Goal: Information Seeking & Learning: Learn about a topic

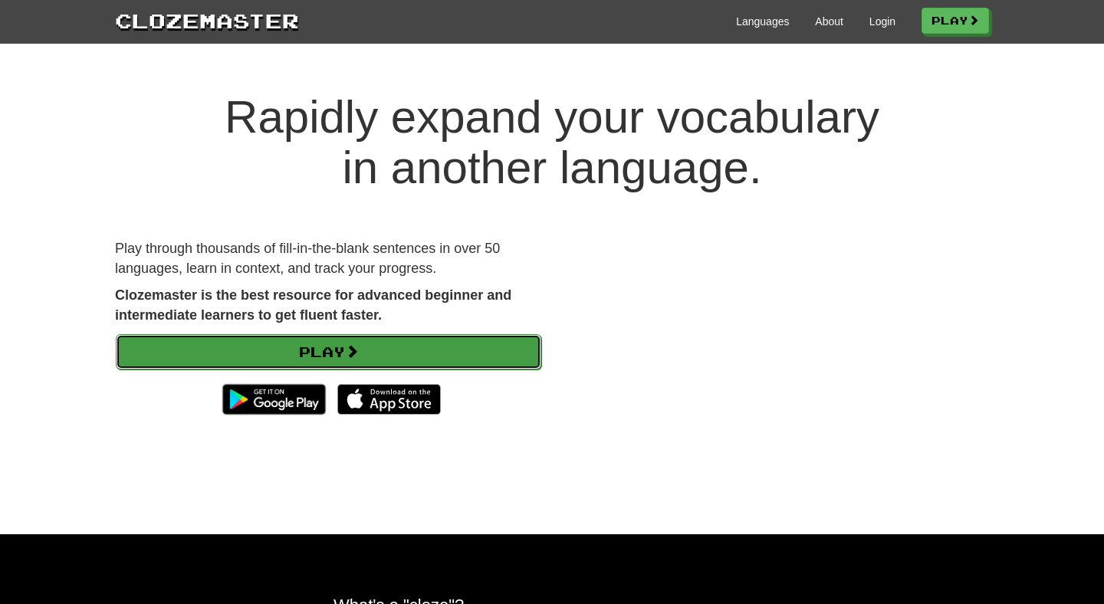
click at [349, 340] on link "Play" at bounding box center [329, 351] width 426 height 35
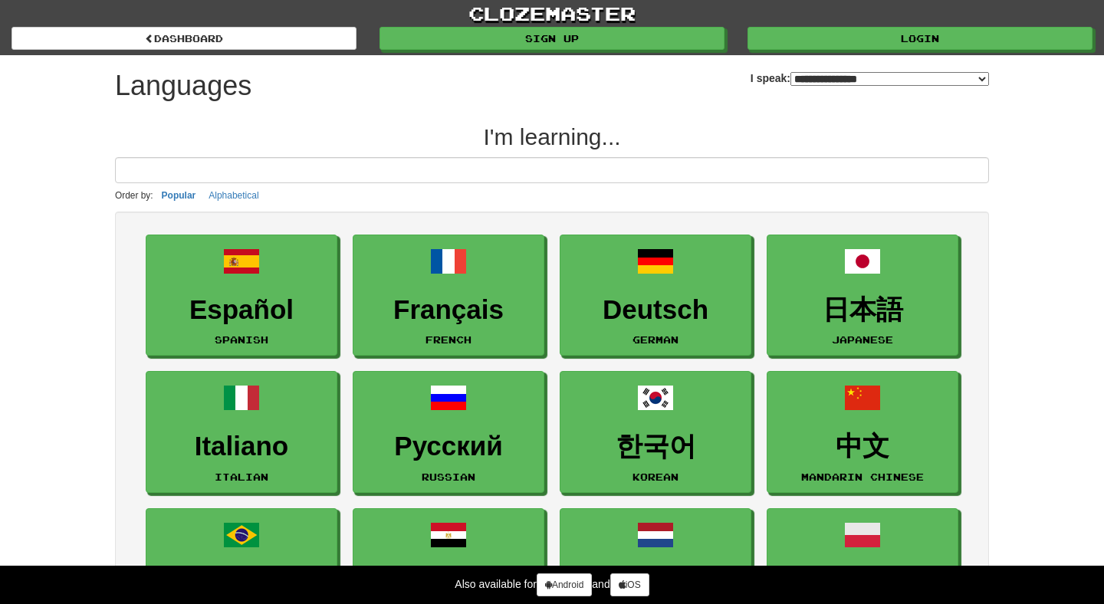
select select "*******"
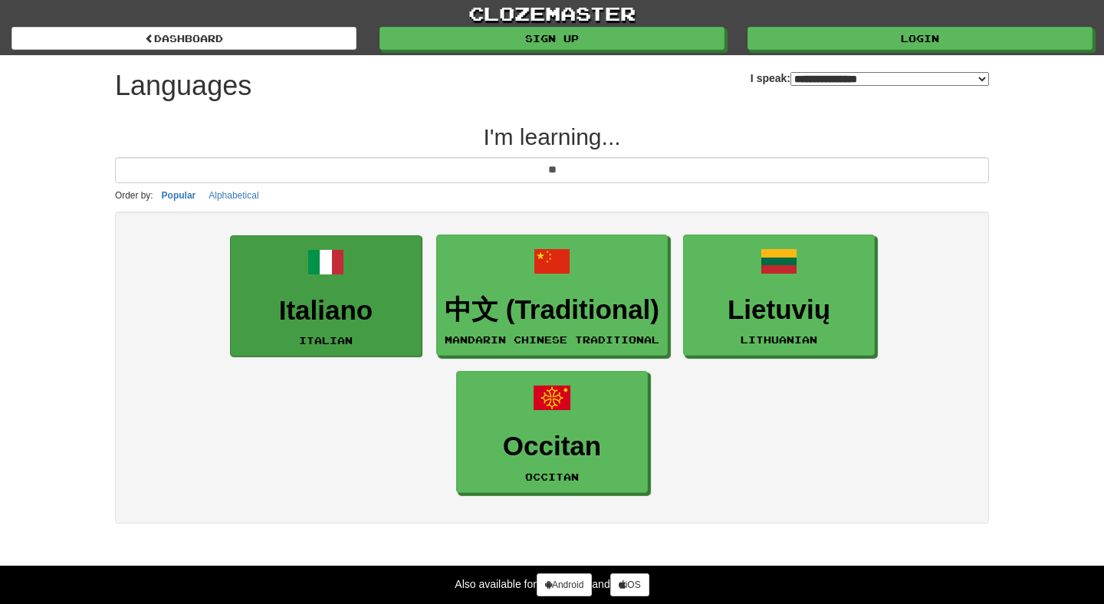
type input "**"
click at [303, 300] on h3 "Italiano" at bounding box center [326, 311] width 175 height 30
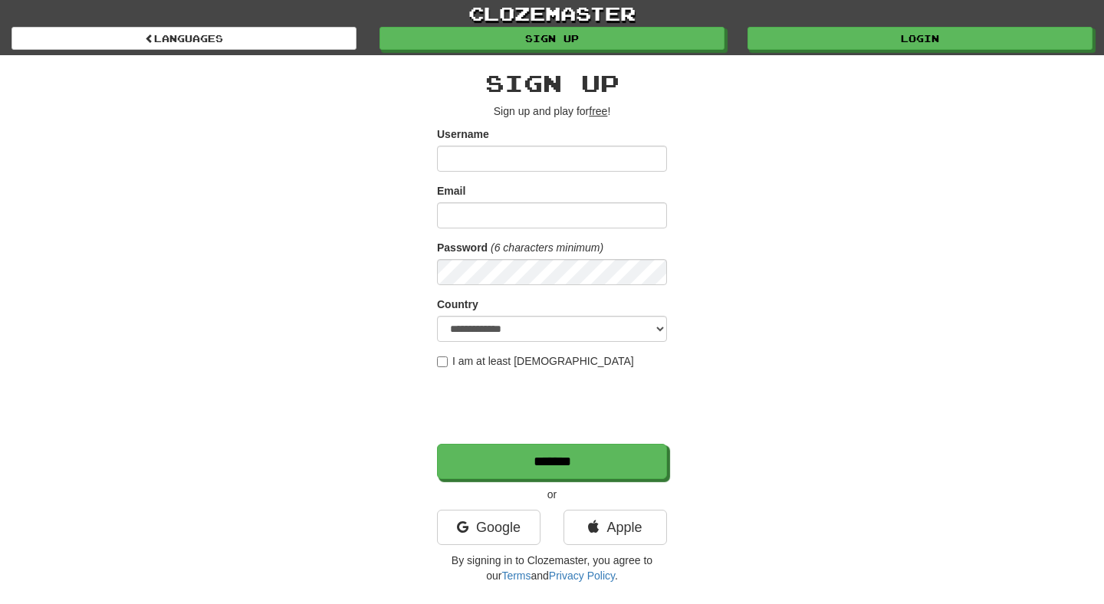
click at [750, 209] on div "**********" at bounding box center [552, 323] width 897 height 536
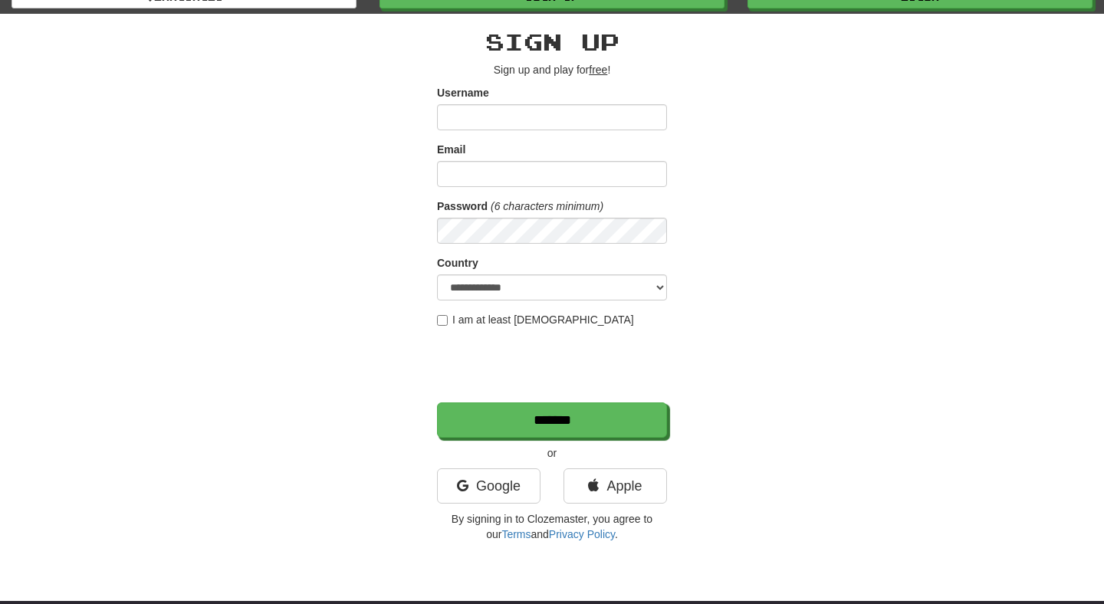
scroll to position [31, 0]
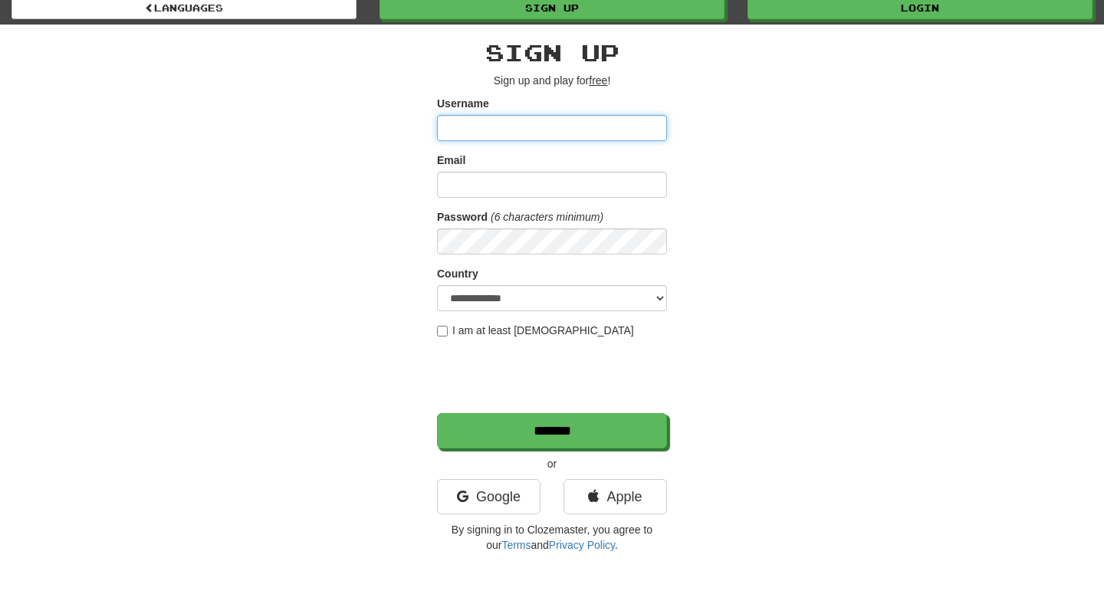
click at [545, 139] on input "Username" at bounding box center [552, 128] width 230 height 26
click at [548, 129] on input "Username" at bounding box center [552, 128] width 230 height 26
type input "***"
click at [588, 193] on input "Email" at bounding box center [552, 185] width 230 height 26
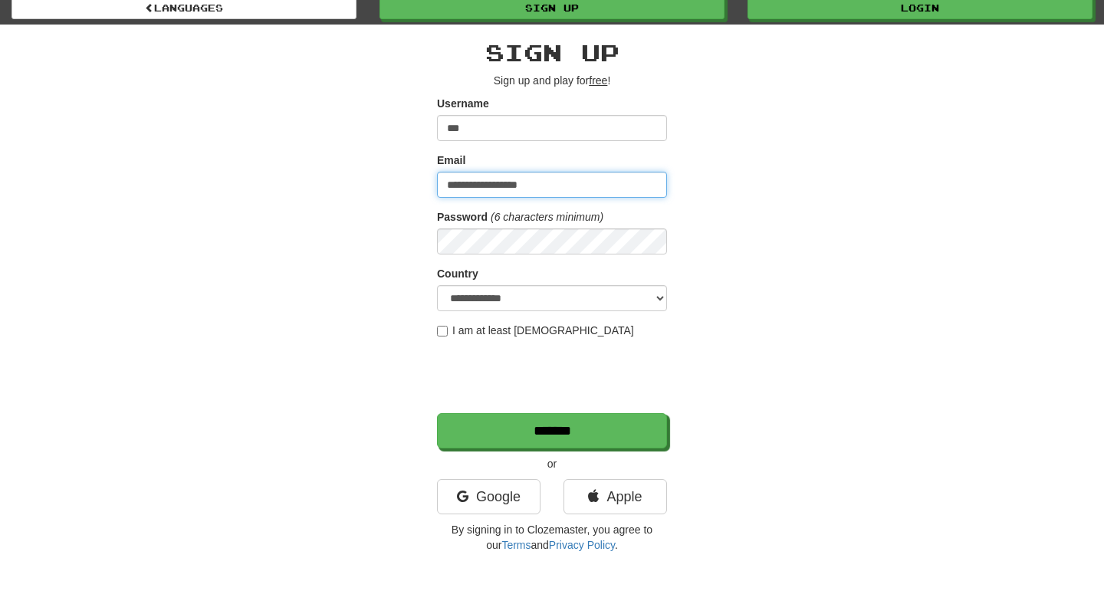
type input "**********"
click at [547, 334] on label "I am at least 16 years old" at bounding box center [535, 330] width 197 height 15
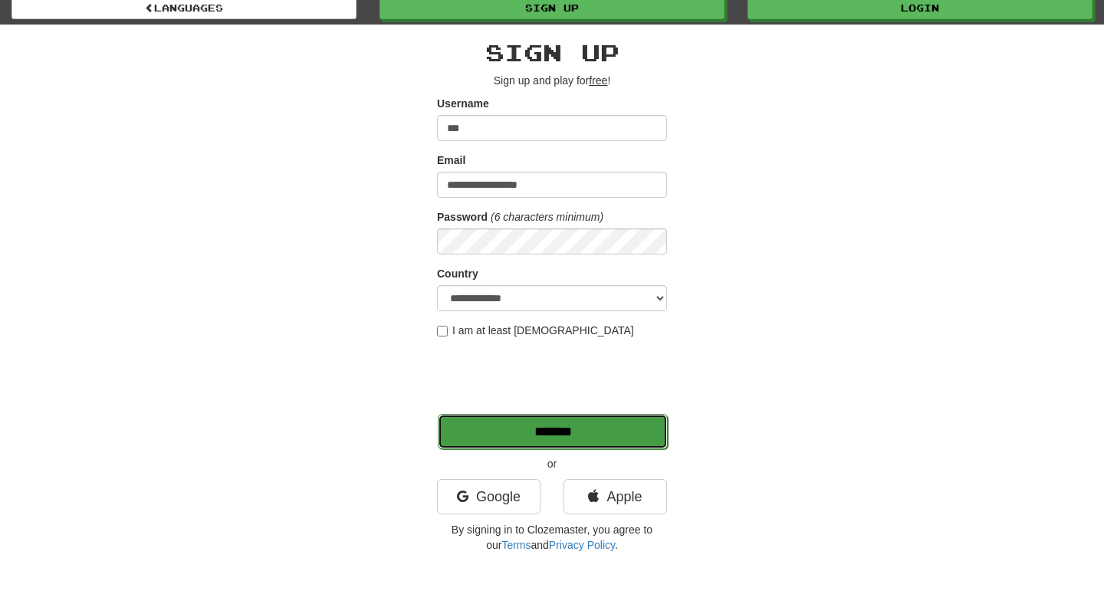
click at [555, 423] on input "*******" at bounding box center [553, 431] width 230 height 35
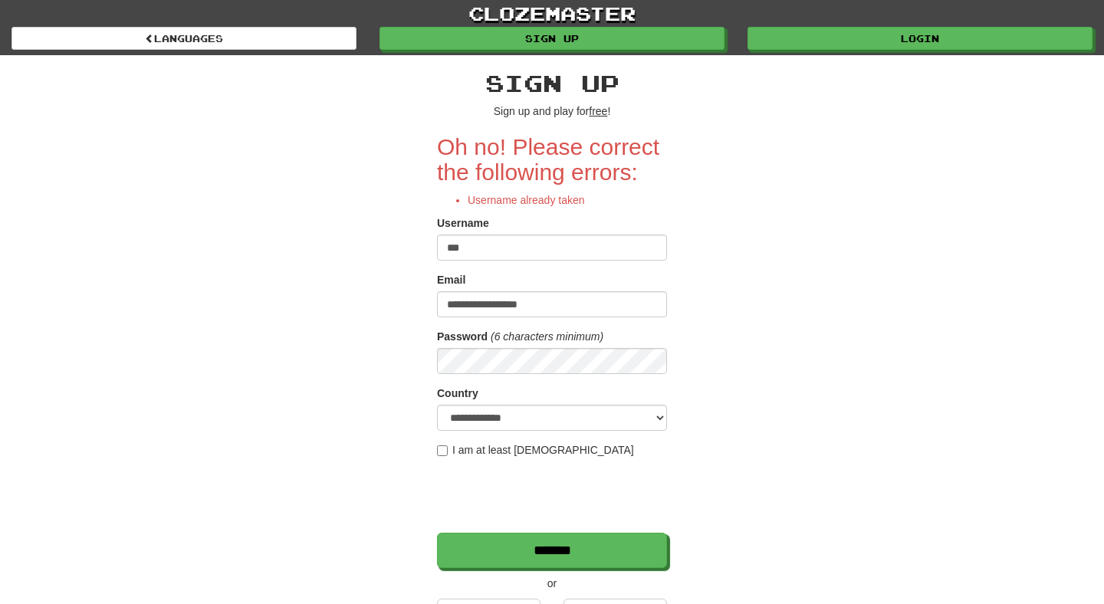
click at [632, 251] on input "***" at bounding box center [552, 248] width 230 height 26
type input "*"
click at [380, 178] on div "**********" at bounding box center [552, 367] width 897 height 625
click at [539, 238] on input "Username" at bounding box center [552, 248] width 230 height 26
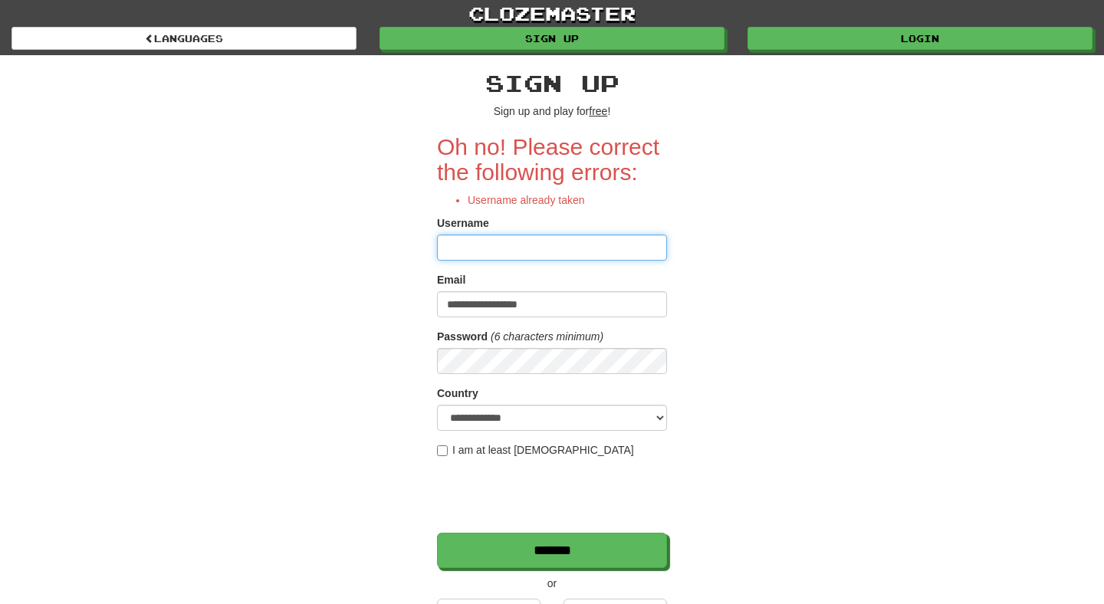
click at [539, 238] on input "Username" at bounding box center [552, 248] width 230 height 26
type input "*******"
click at [408, 318] on div "**********" at bounding box center [552, 367] width 897 height 625
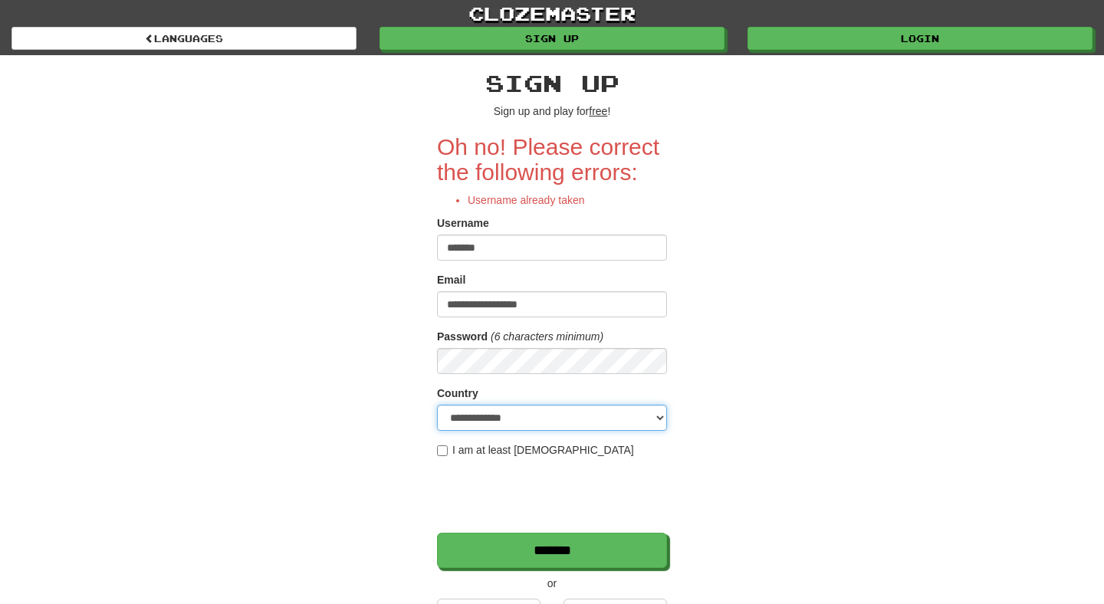
click at [437, 405] on select "**********" at bounding box center [552, 418] width 230 height 26
select select "**"
click option "*******" at bounding box center [0, 0] width 0 height 0
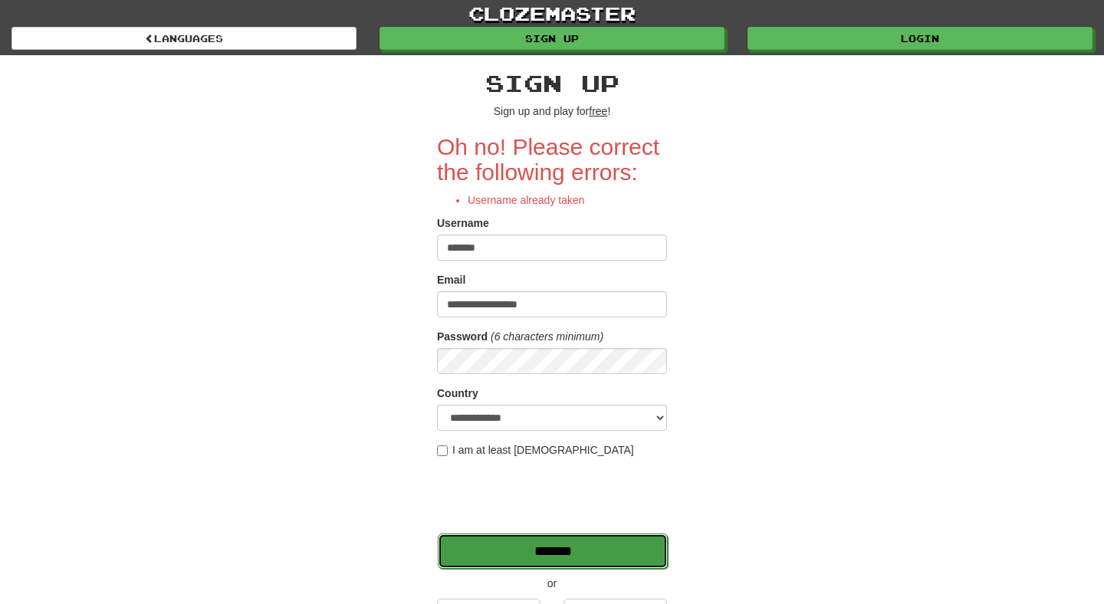
click at [510, 554] on input "*******" at bounding box center [553, 551] width 230 height 35
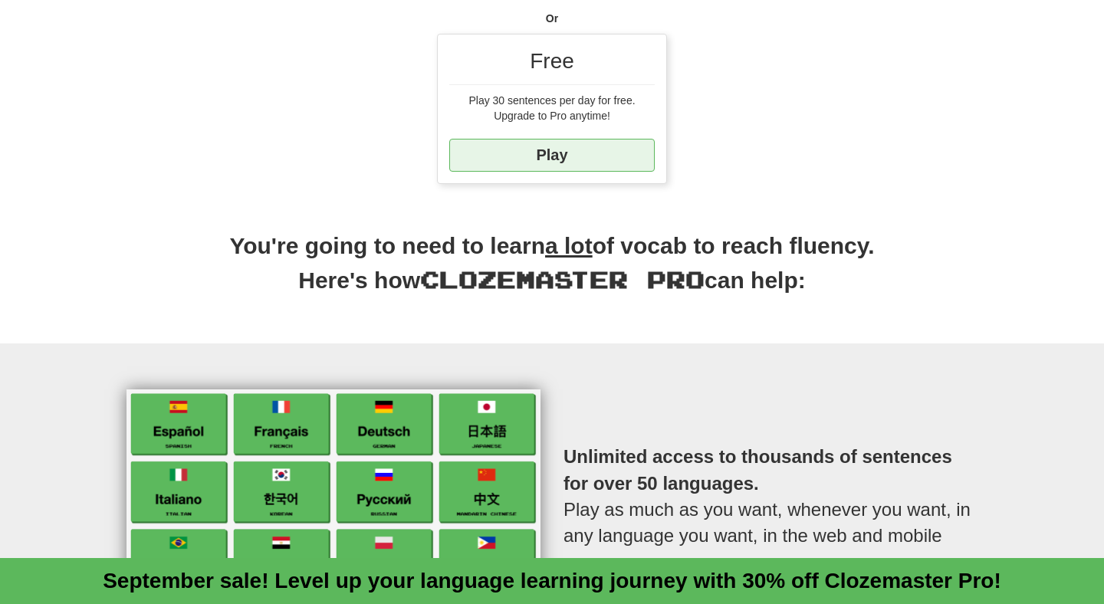
scroll to position [559, 0]
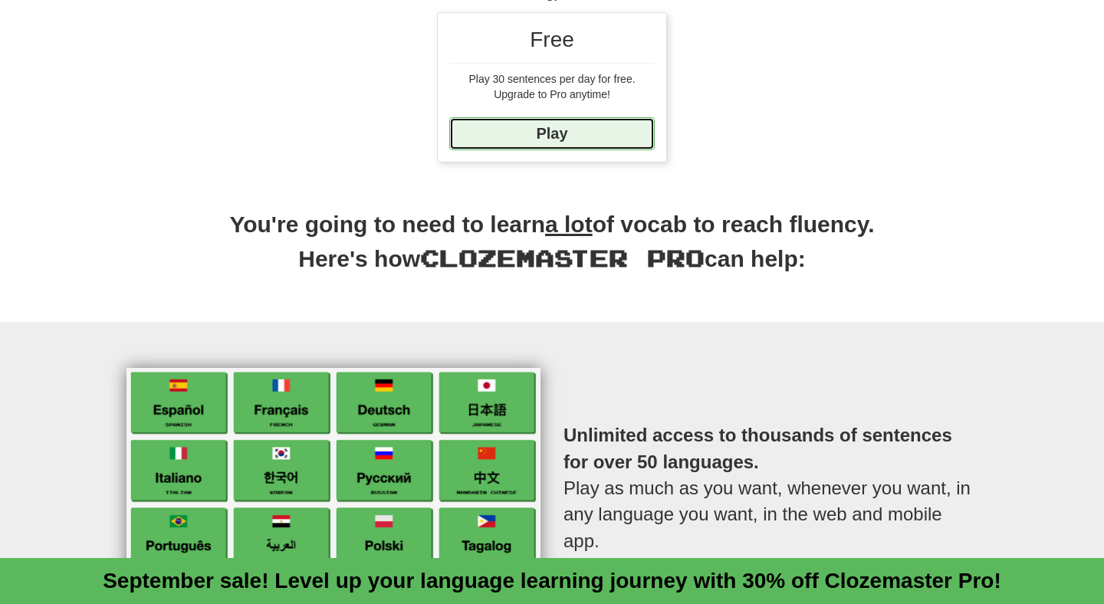
click at [572, 139] on link "Play" at bounding box center [552, 133] width 206 height 33
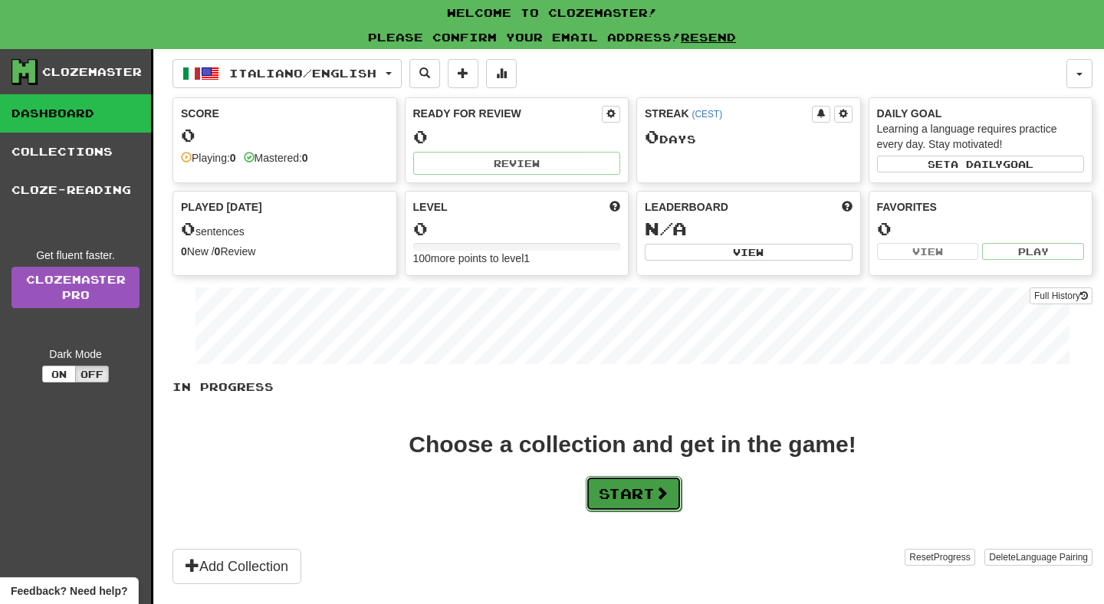
click at [637, 495] on button "Start" at bounding box center [634, 493] width 96 height 35
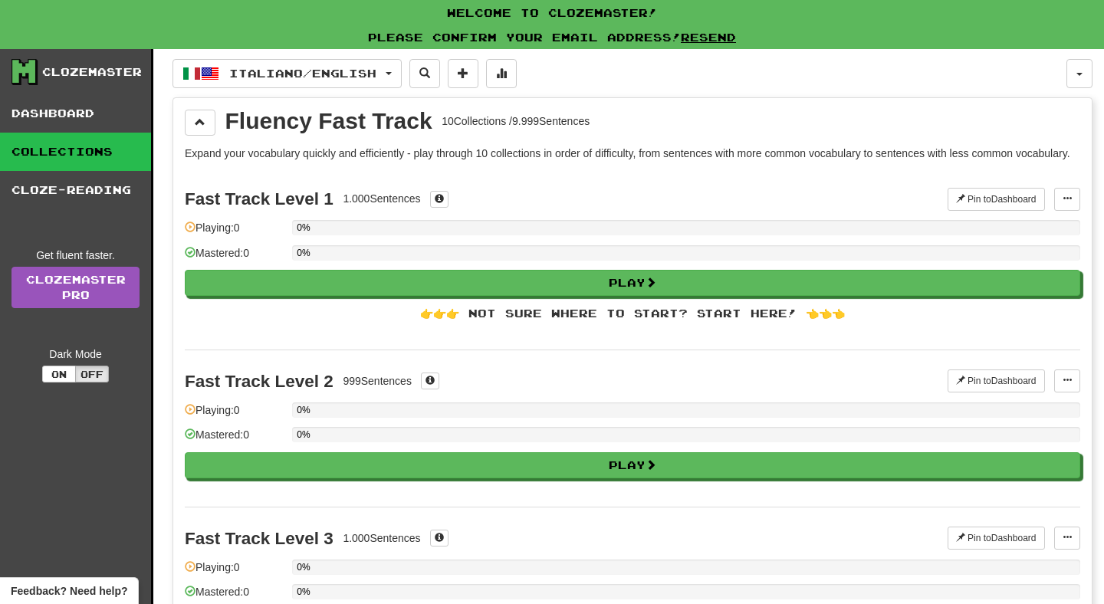
click at [586, 321] on div "👉👉👉 Not sure where to start? Start here! 👈👈👈" at bounding box center [633, 313] width 896 height 15
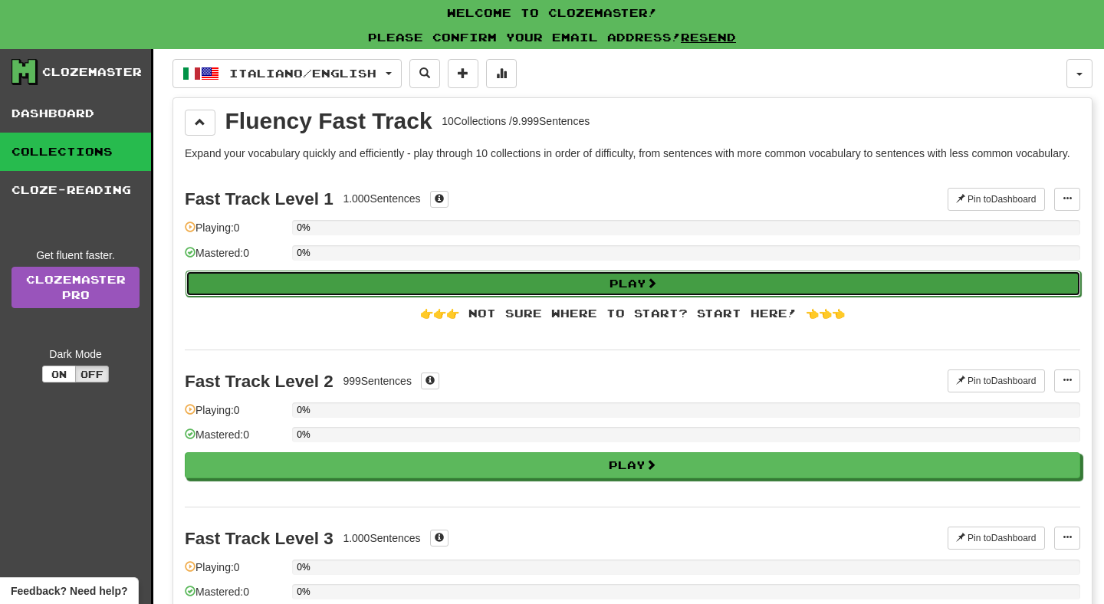
click at [607, 297] on button "Play" at bounding box center [634, 284] width 896 height 26
select select "**"
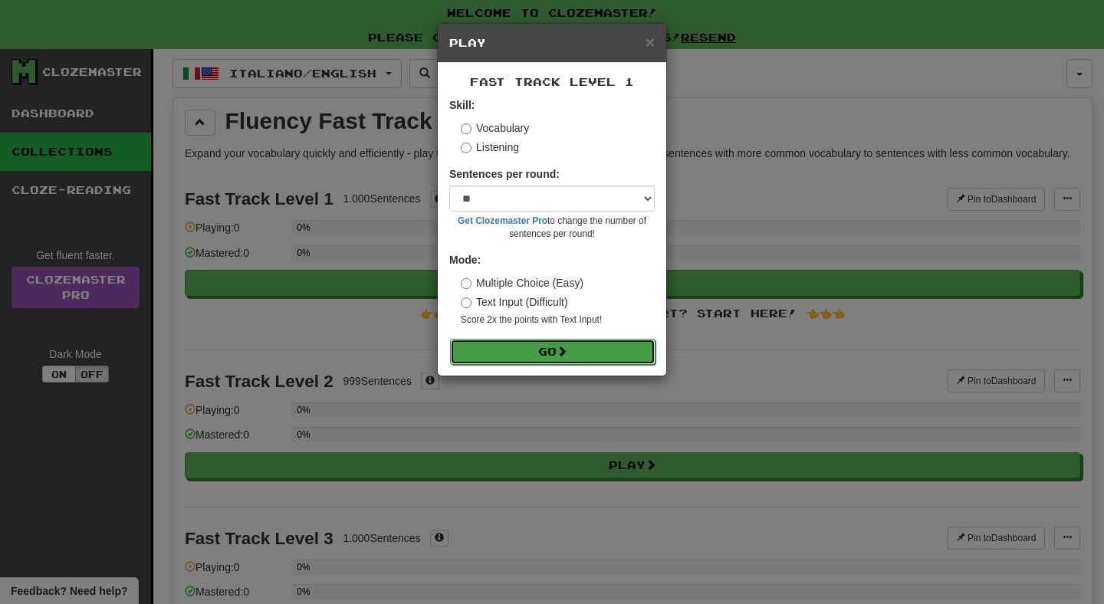
click at [575, 350] on button "Go" at bounding box center [553, 352] width 206 height 26
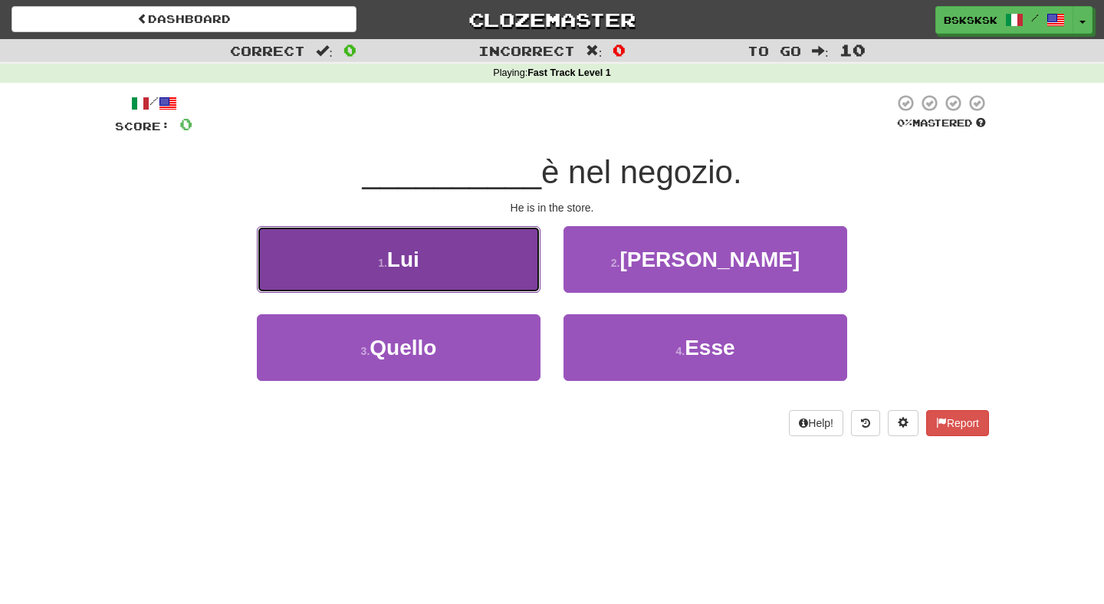
click at [471, 268] on button "1 . Lui" at bounding box center [399, 259] width 284 height 67
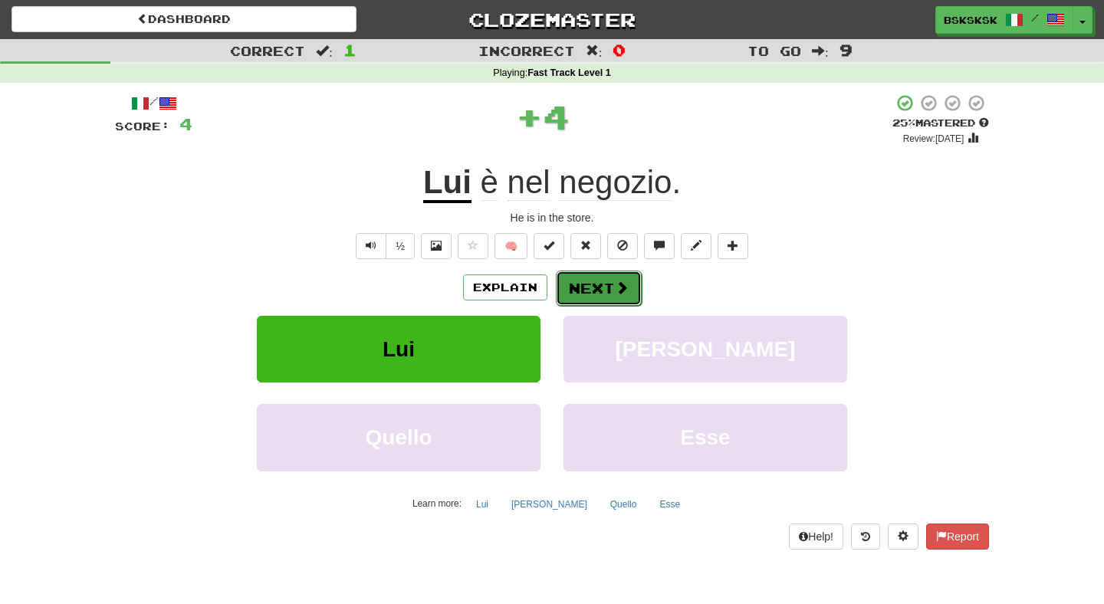
click at [615, 291] on span at bounding box center [622, 288] width 14 height 14
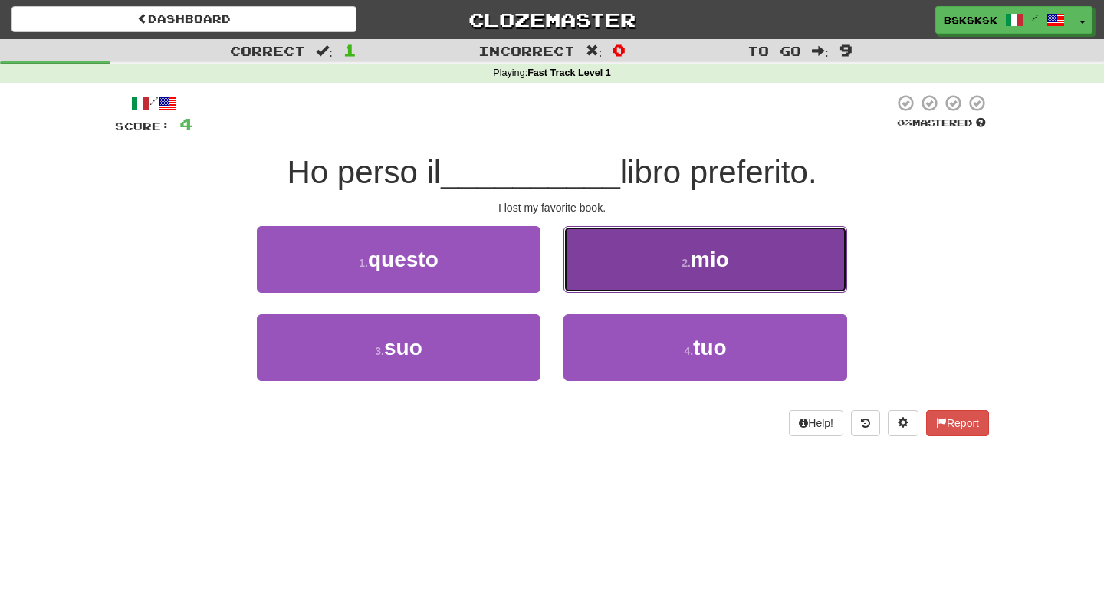
click at [621, 278] on button "2 . mio" at bounding box center [706, 259] width 284 height 67
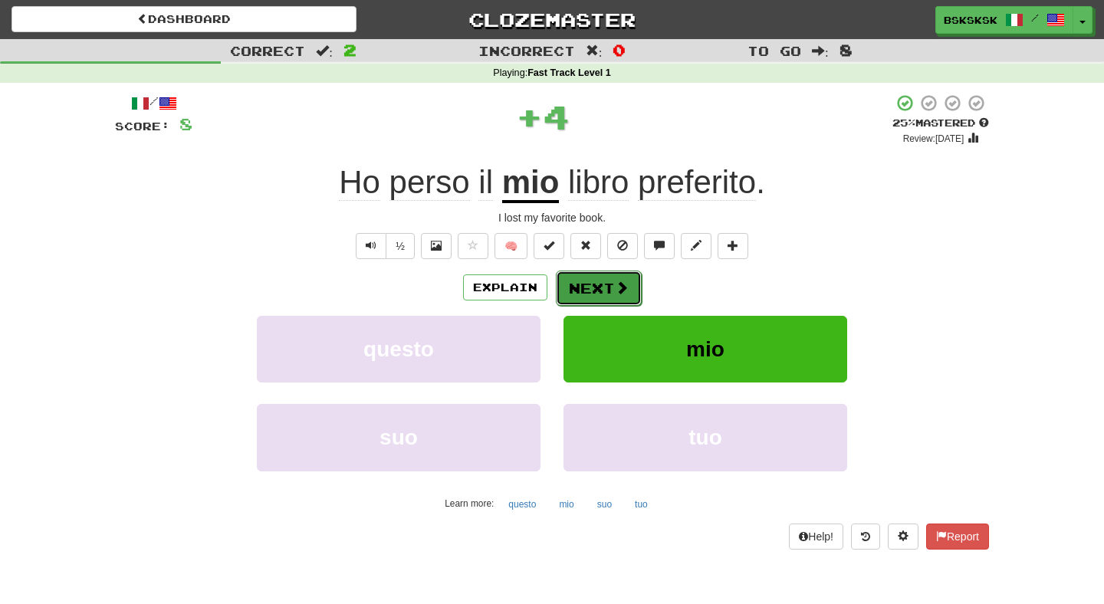
click at [592, 286] on button "Next" at bounding box center [599, 288] width 86 height 35
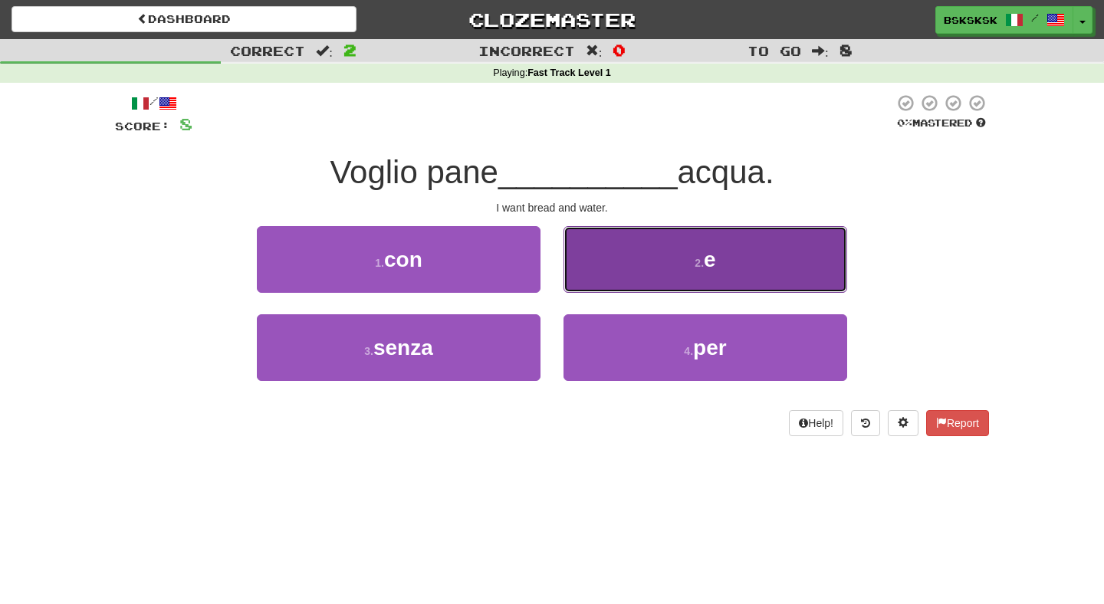
click at [673, 262] on button "2 . e" at bounding box center [706, 259] width 284 height 67
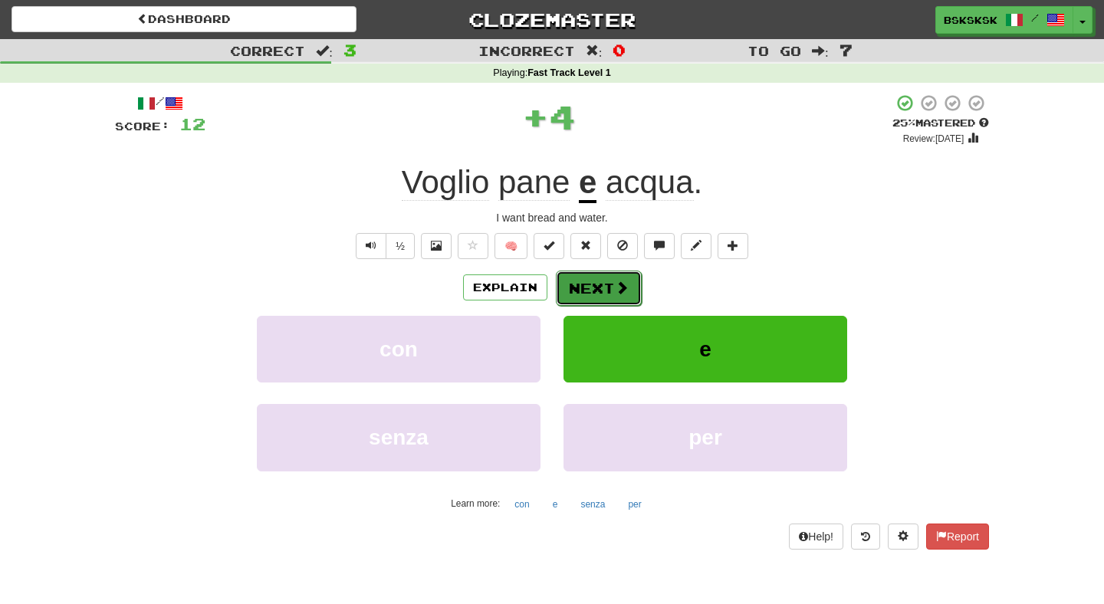
click at [587, 301] on button "Next" at bounding box center [599, 288] width 86 height 35
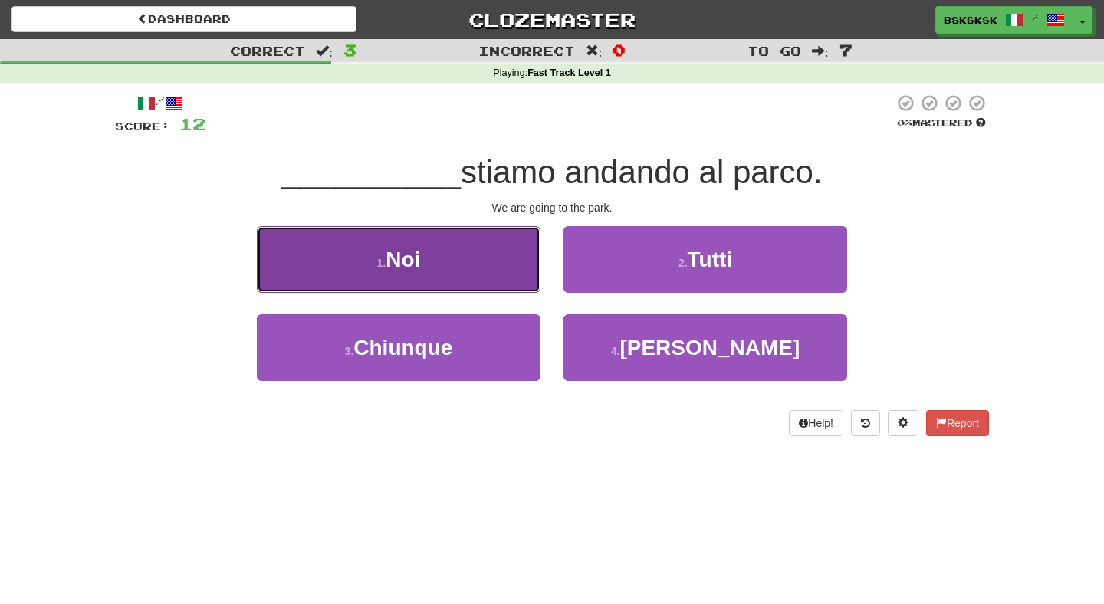
click at [467, 280] on button "1 . Noi" at bounding box center [399, 259] width 284 height 67
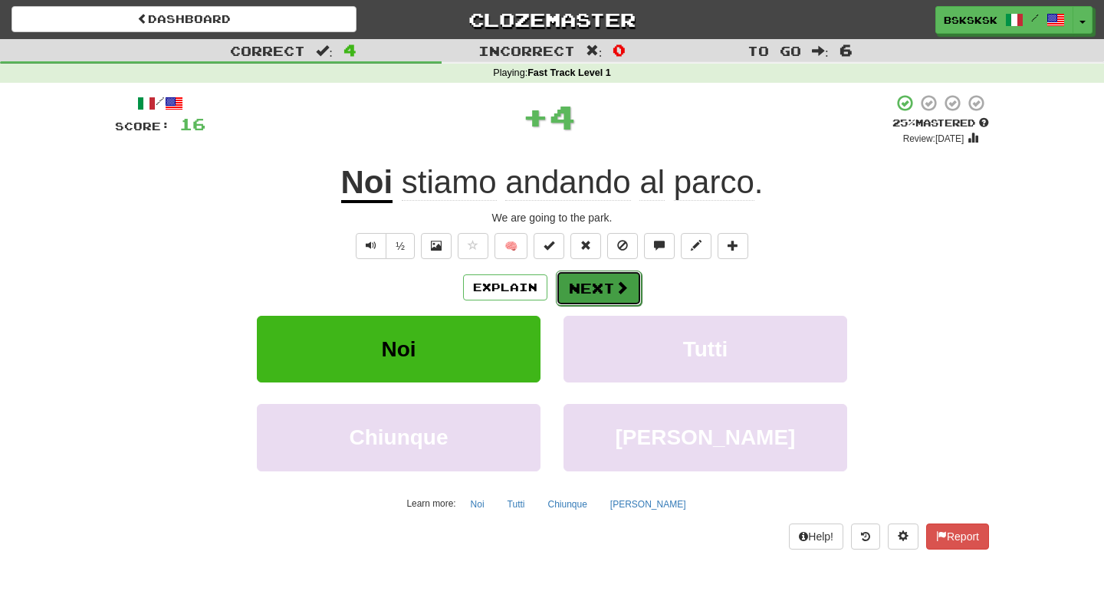
click at [584, 283] on button "Next" at bounding box center [599, 288] width 86 height 35
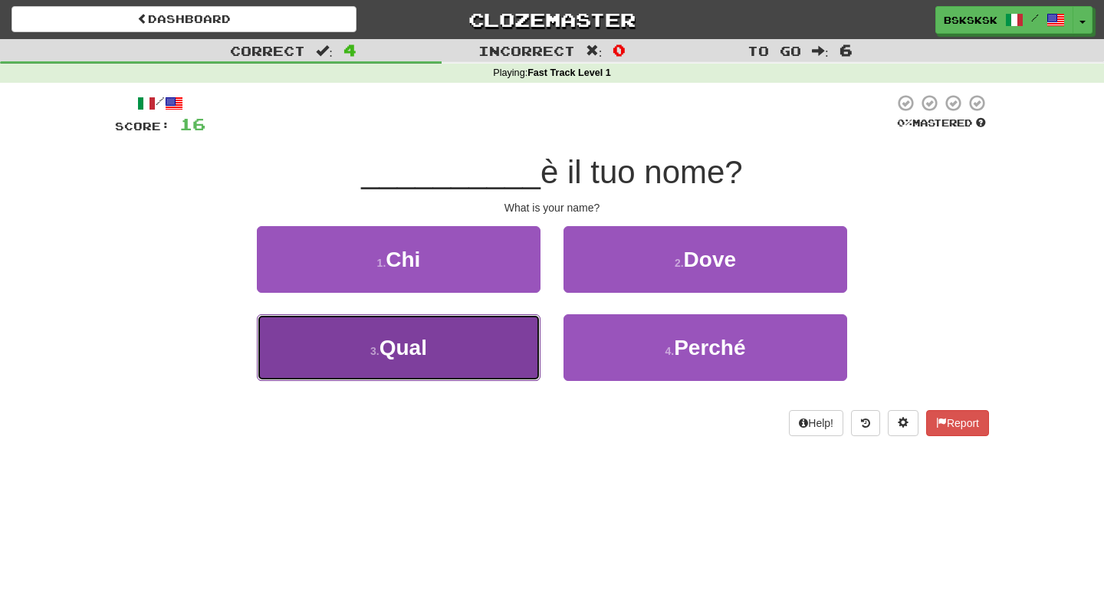
click at [453, 343] on button "3 . Qual" at bounding box center [399, 347] width 284 height 67
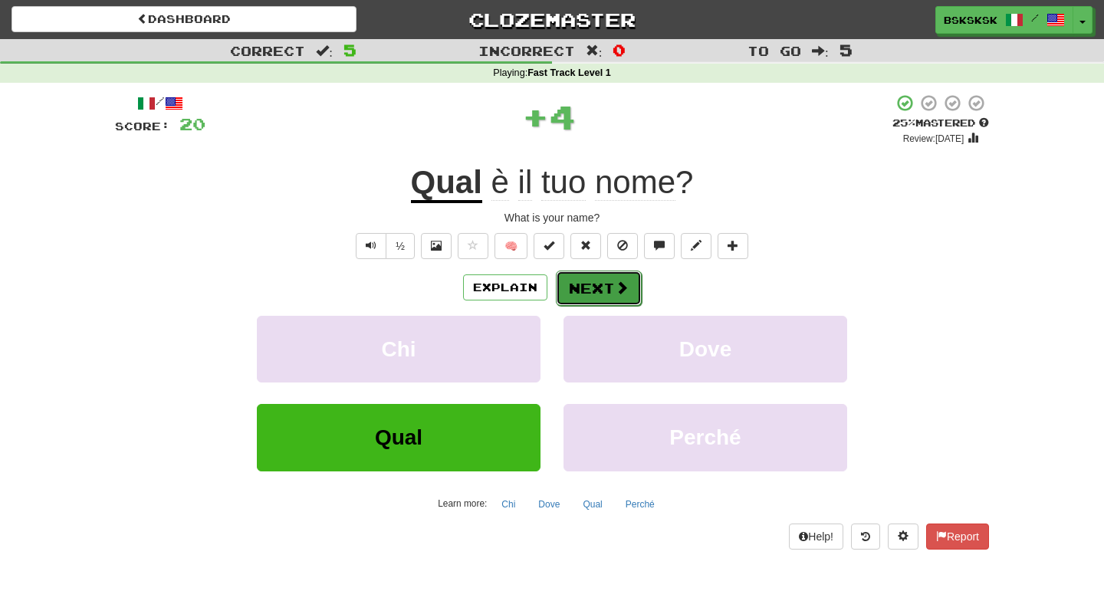
click at [594, 281] on button "Next" at bounding box center [599, 288] width 86 height 35
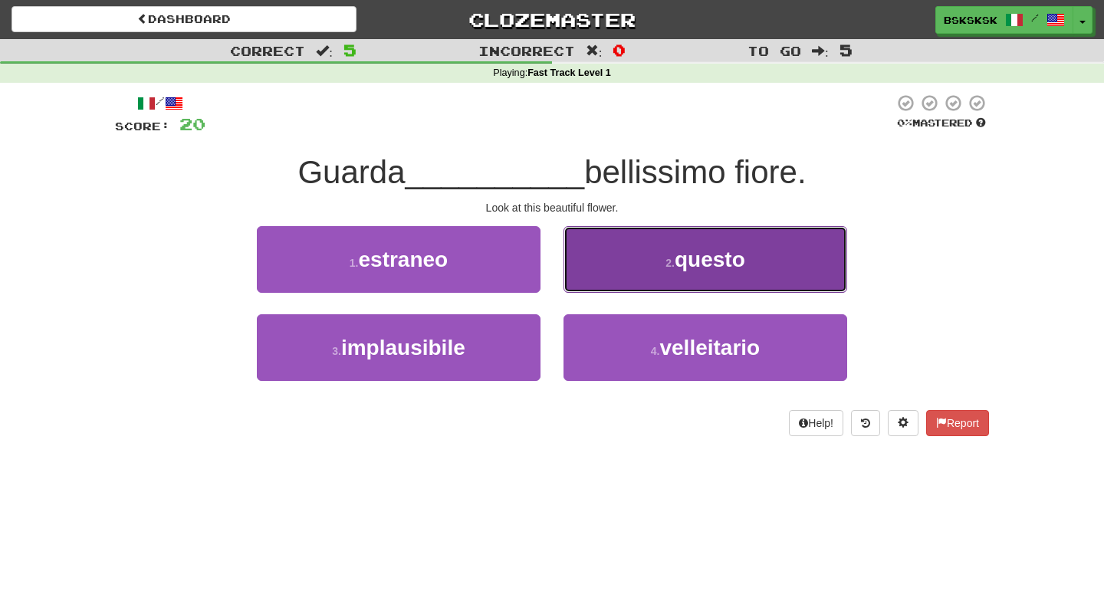
click at [651, 272] on button "2 . questo" at bounding box center [706, 259] width 284 height 67
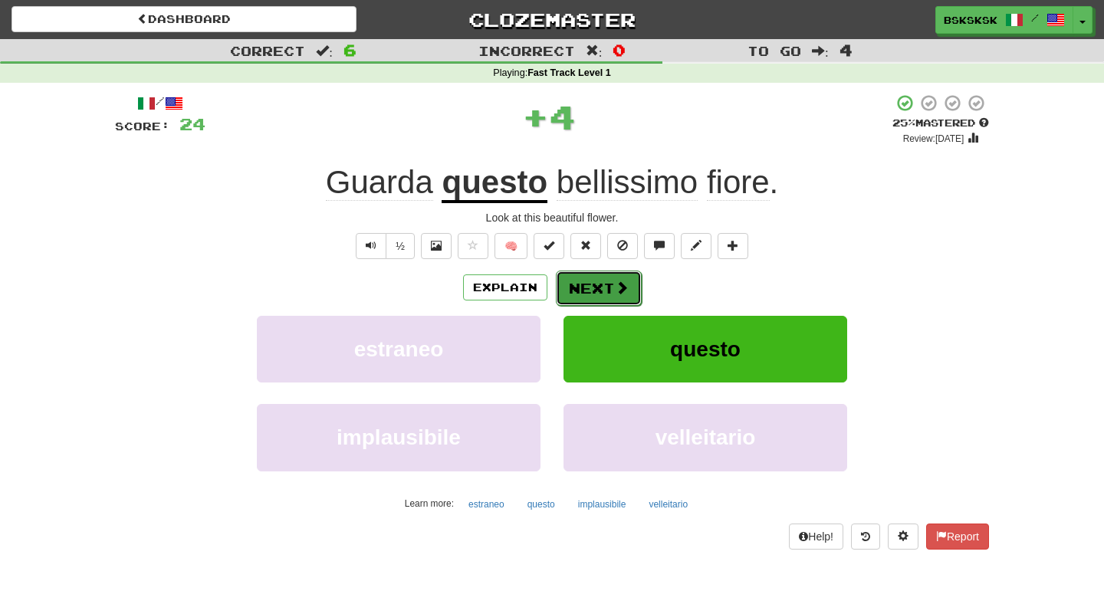
click at [610, 289] on button "Next" at bounding box center [599, 288] width 86 height 35
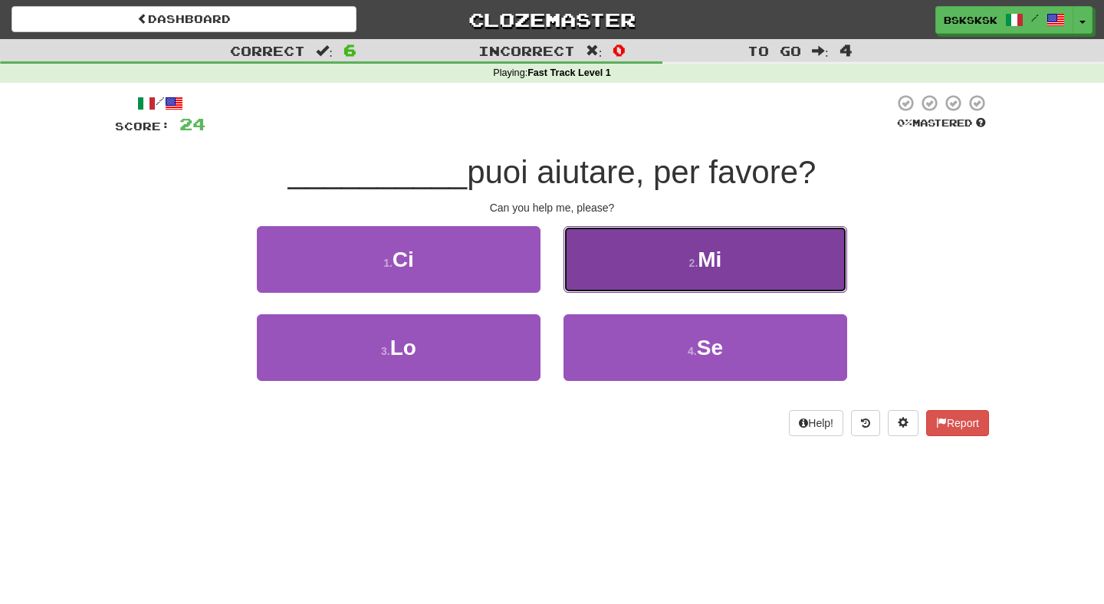
click at [631, 283] on button "2 . Mi" at bounding box center [706, 259] width 284 height 67
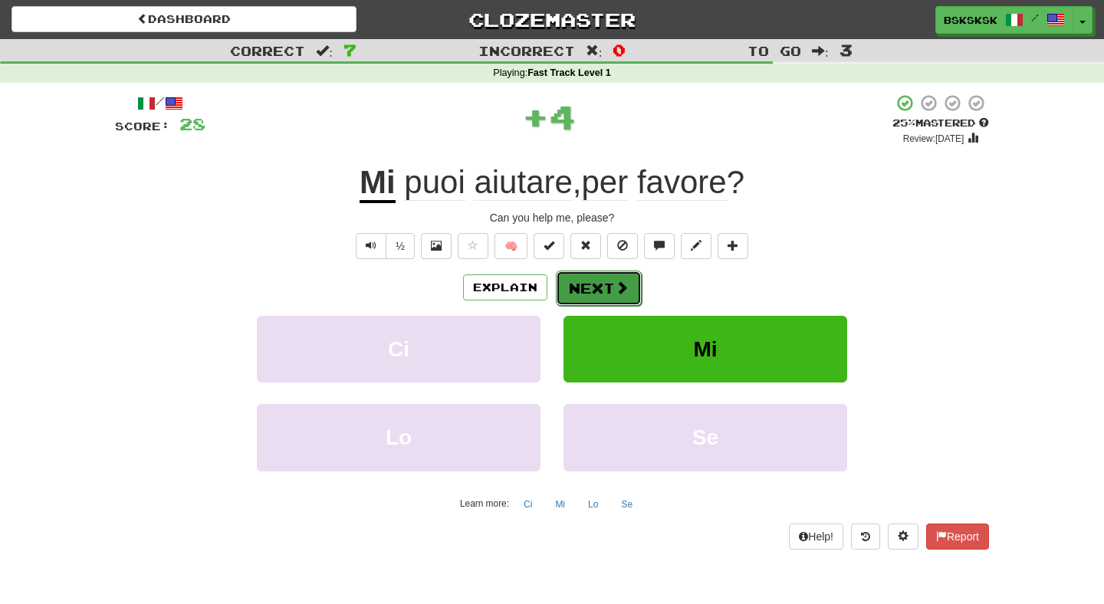
click at [617, 291] on span at bounding box center [622, 288] width 14 height 14
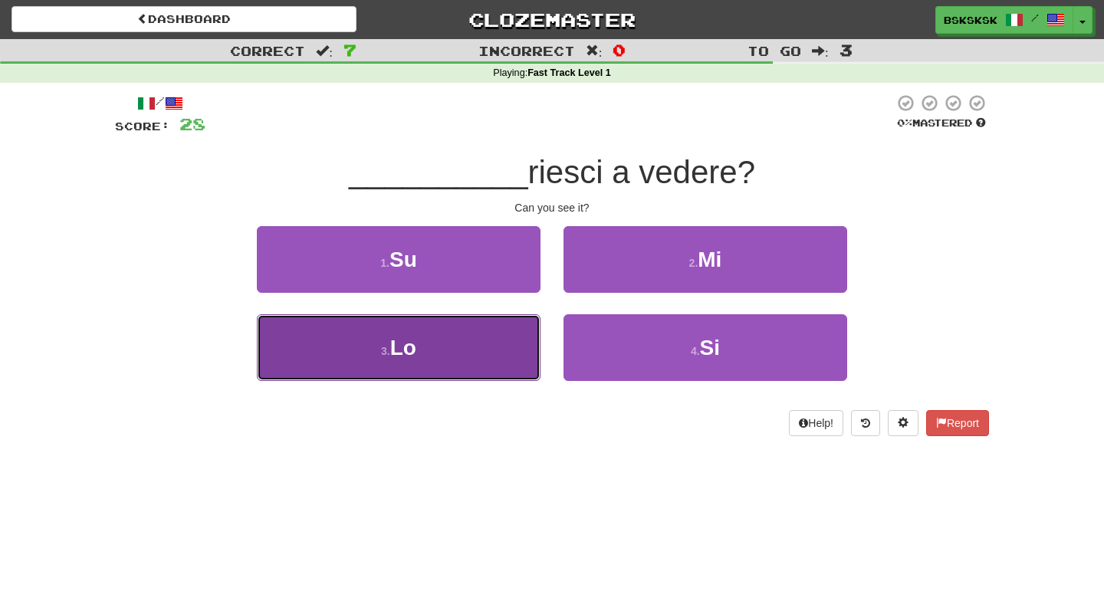
click at [487, 354] on button "3 . Lo" at bounding box center [399, 347] width 284 height 67
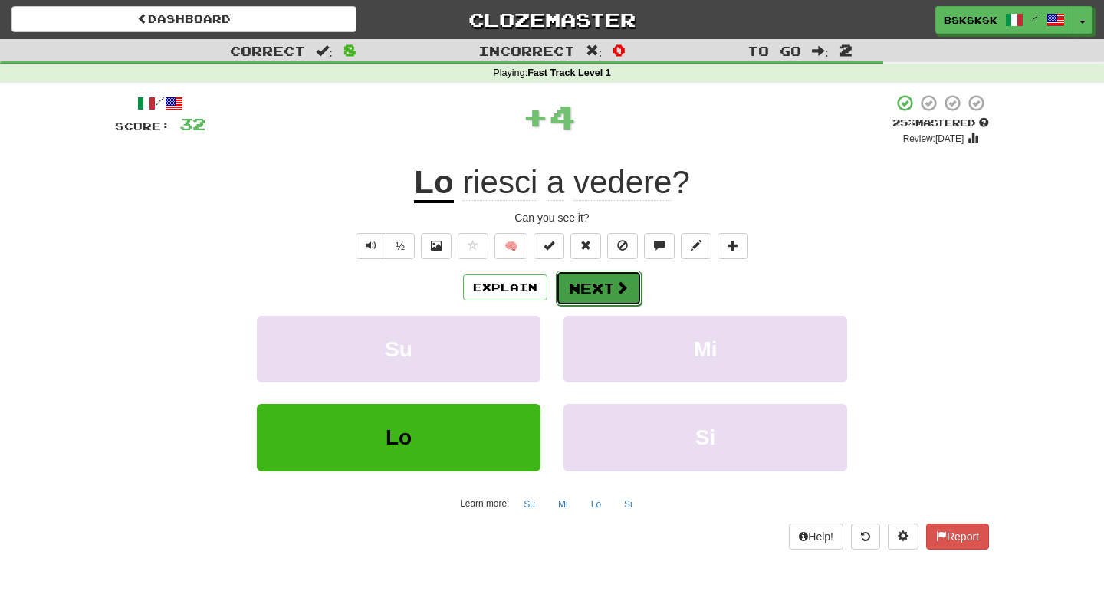
click at [611, 288] on button "Next" at bounding box center [599, 288] width 86 height 35
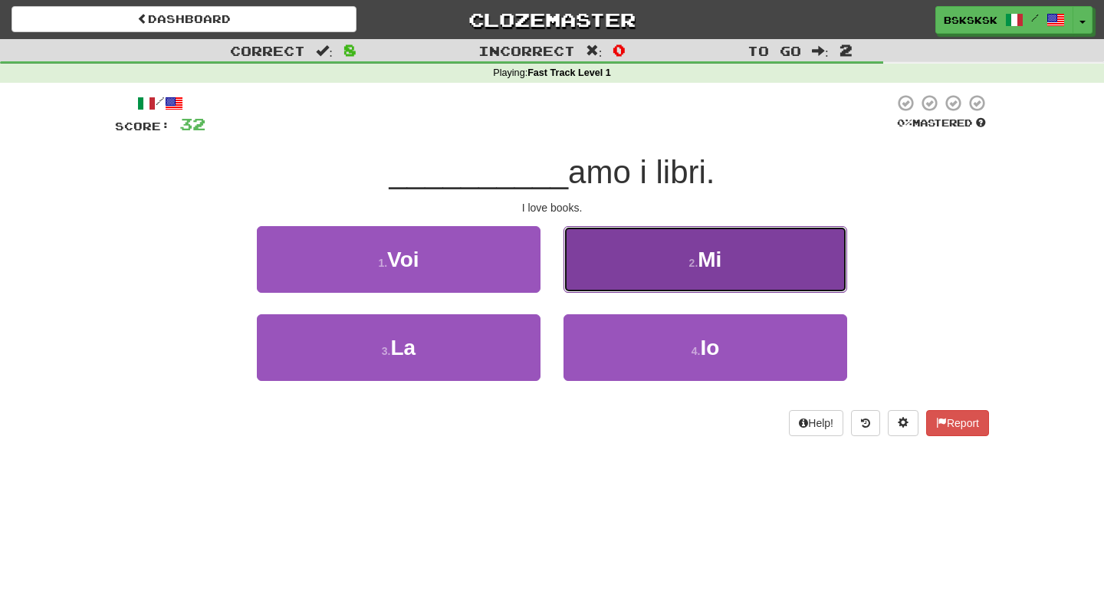
click at [687, 283] on button "2 . Mi" at bounding box center [706, 259] width 284 height 67
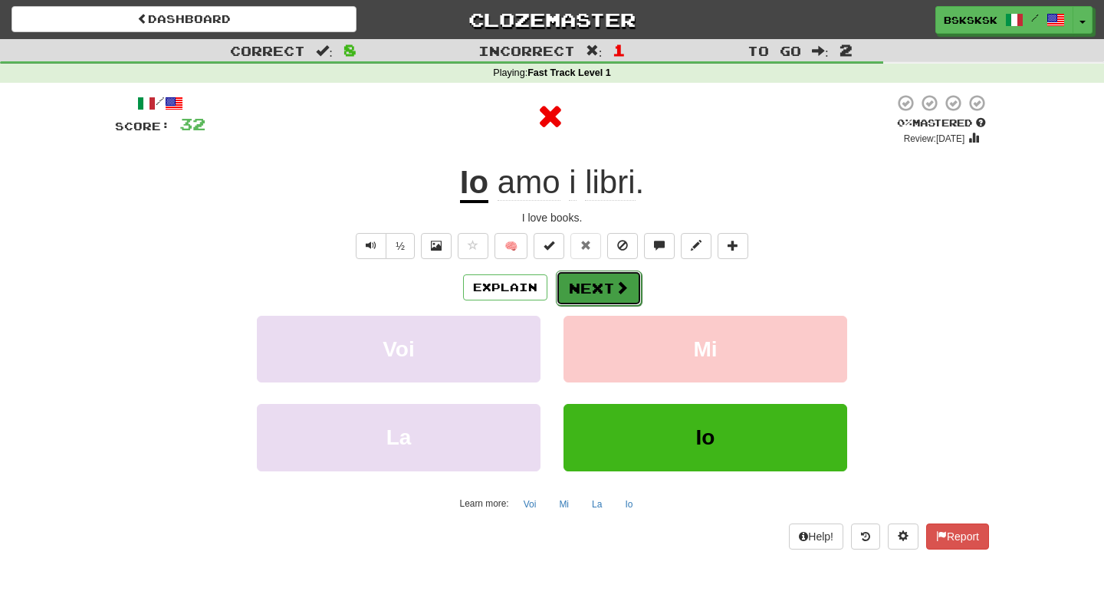
click at [602, 284] on button "Next" at bounding box center [599, 288] width 86 height 35
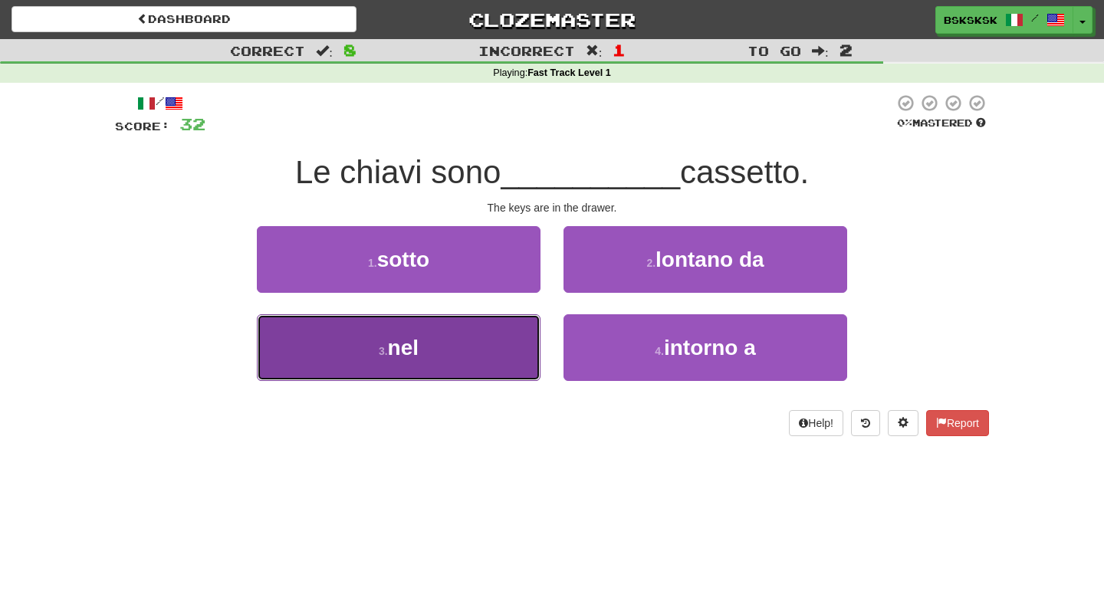
click at [460, 360] on button "3 . nel" at bounding box center [399, 347] width 284 height 67
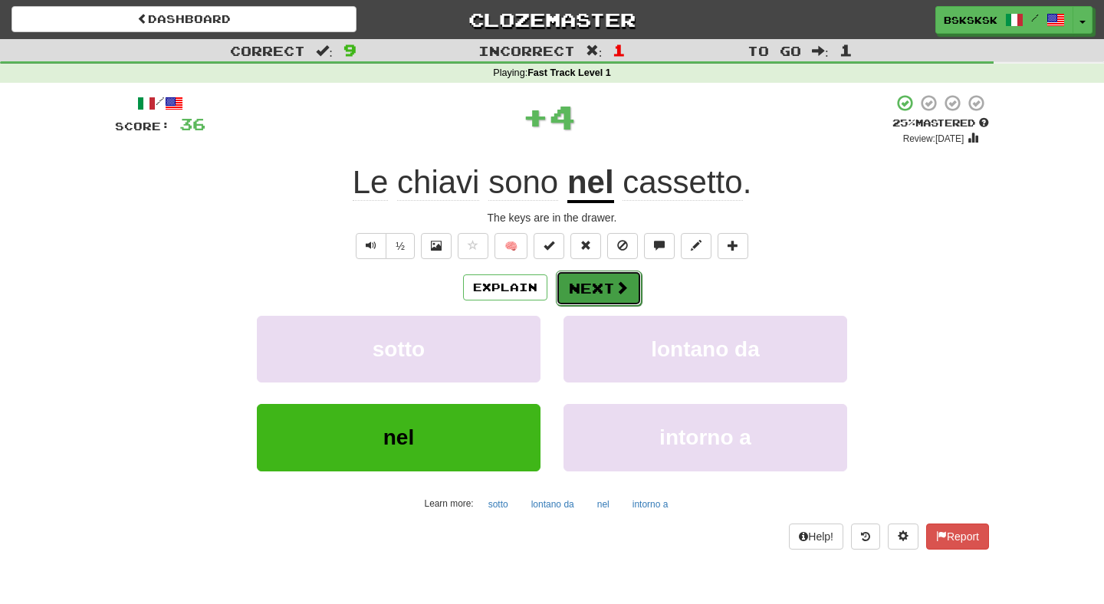
click at [614, 295] on button "Next" at bounding box center [599, 288] width 86 height 35
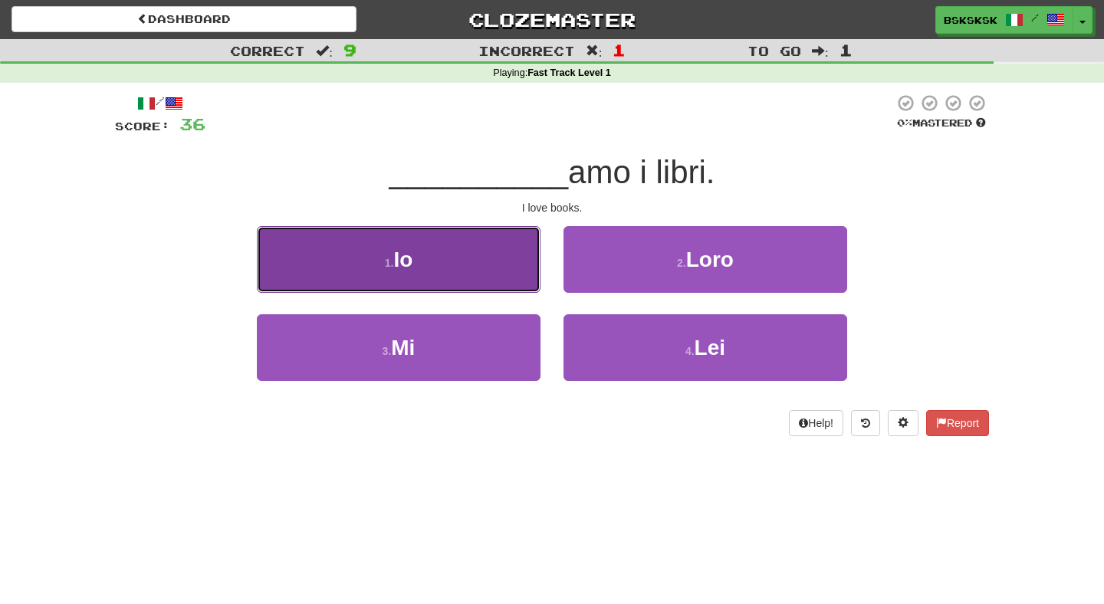
click at [476, 274] on button "1 . Io" at bounding box center [399, 259] width 284 height 67
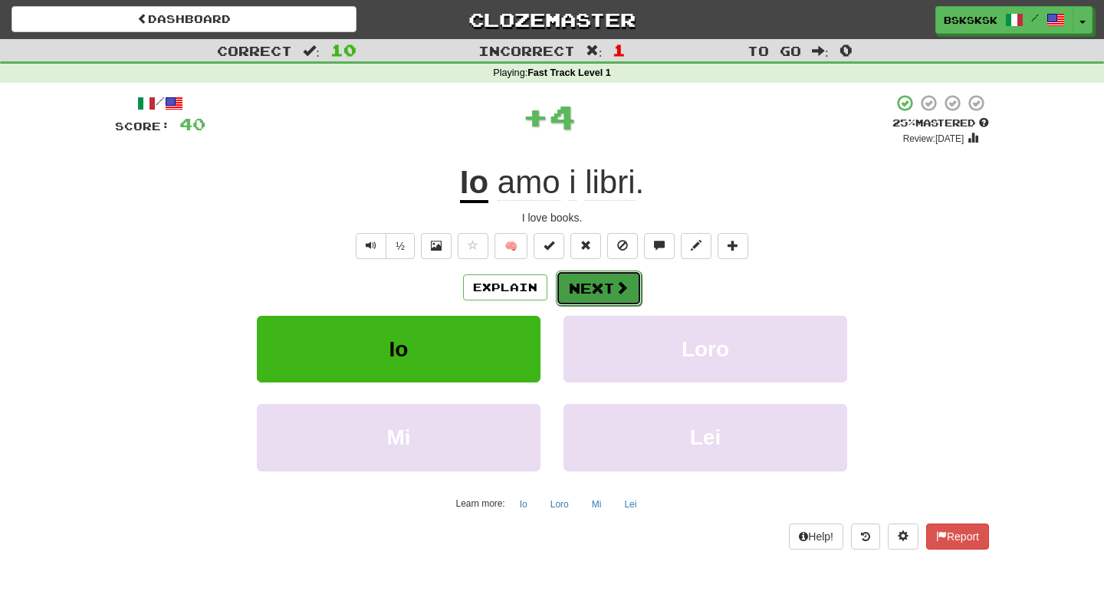
click at [595, 291] on button "Next" at bounding box center [599, 288] width 86 height 35
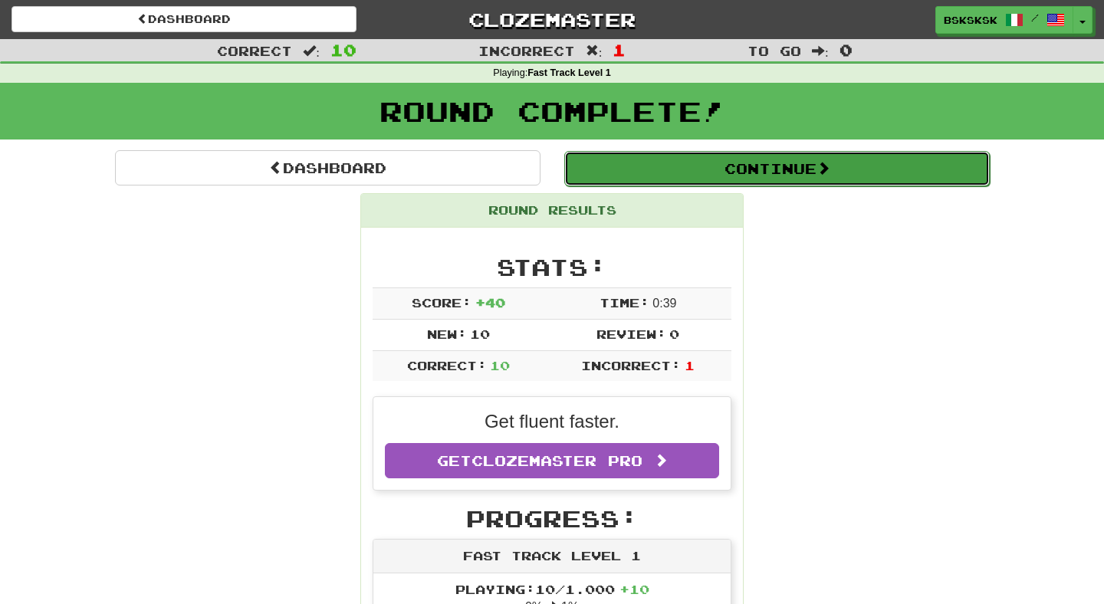
click at [768, 171] on button "Continue" at bounding box center [777, 168] width 426 height 35
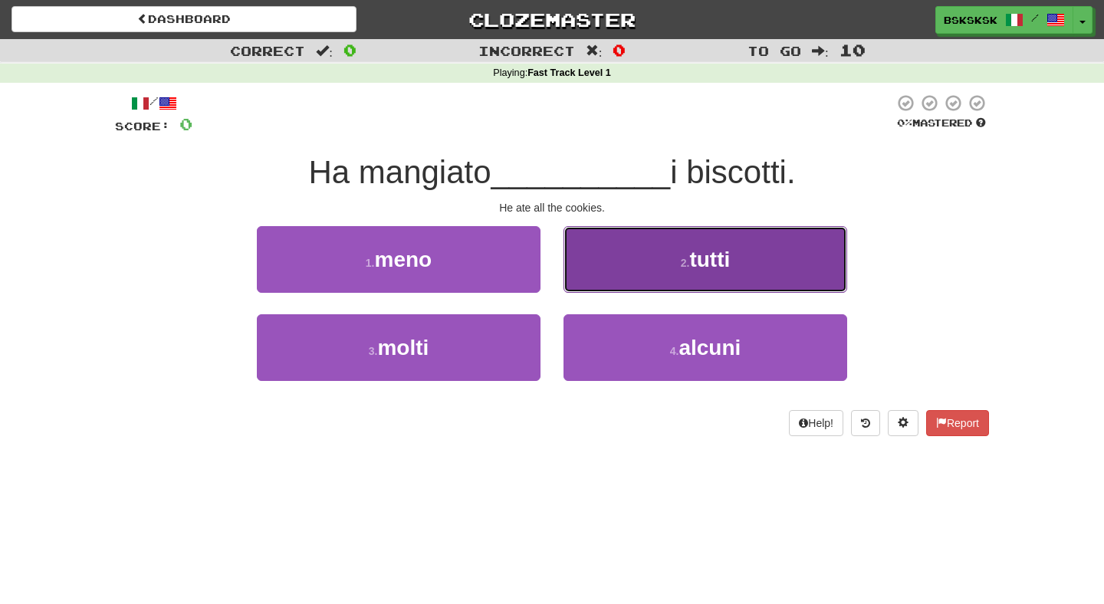
click at [708, 249] on span "tutti" at bounding box center [709, 260] width 41 height 24
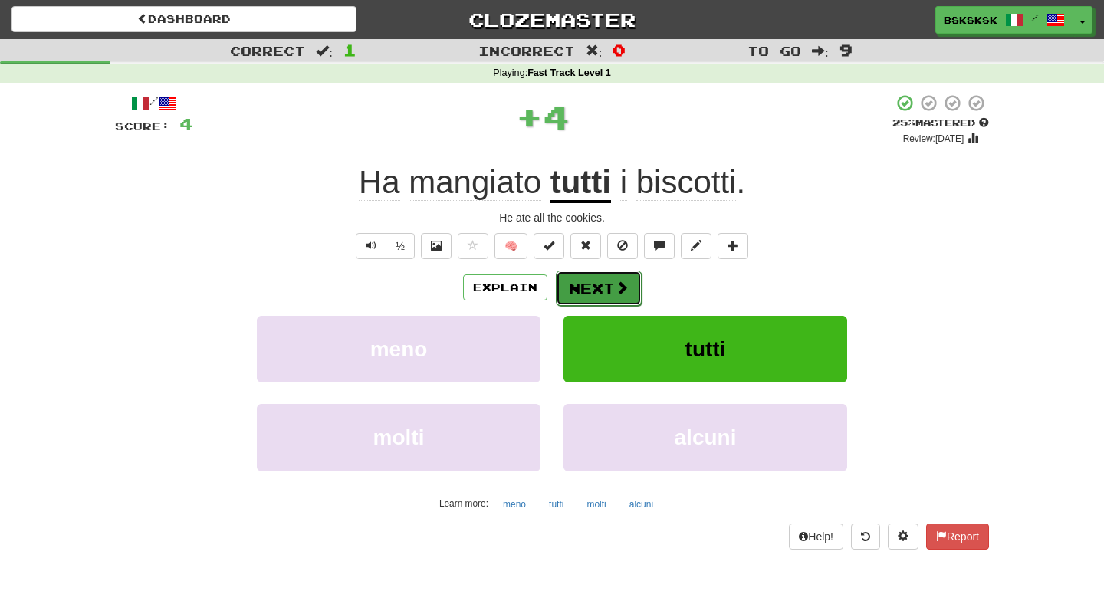
click at [596, 301] on button "Next" at bounding box center [599, 288] width 86 height 35
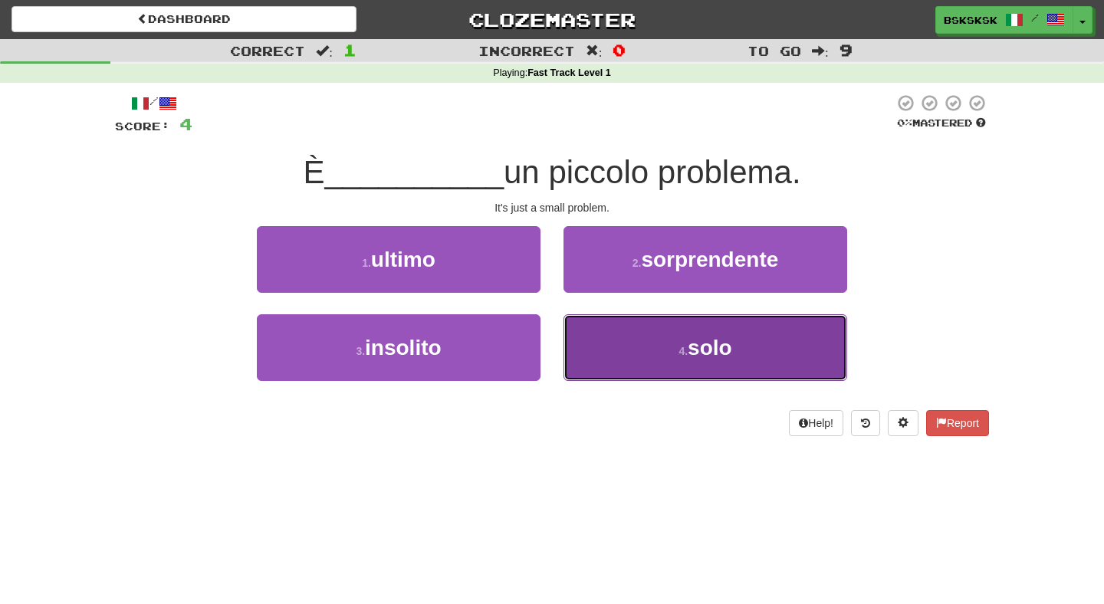
click at [643, 363] on button "4 . solo" at bounding box center [706, 347] width 284 height 67
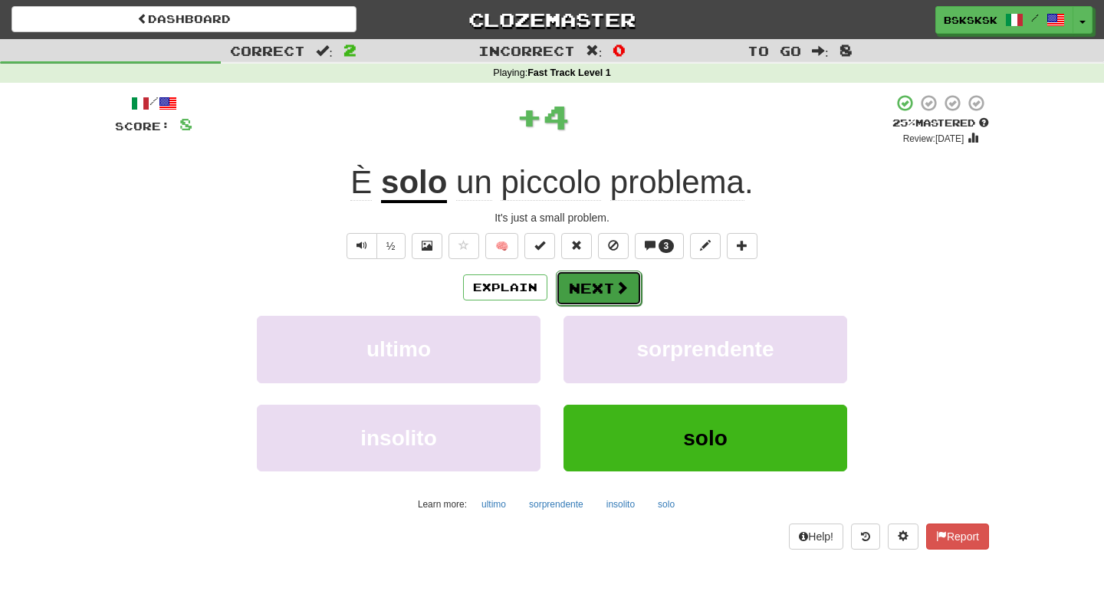
click at [601, 288] on button "Next" at bounding box center [599, 288] width 86 height 35
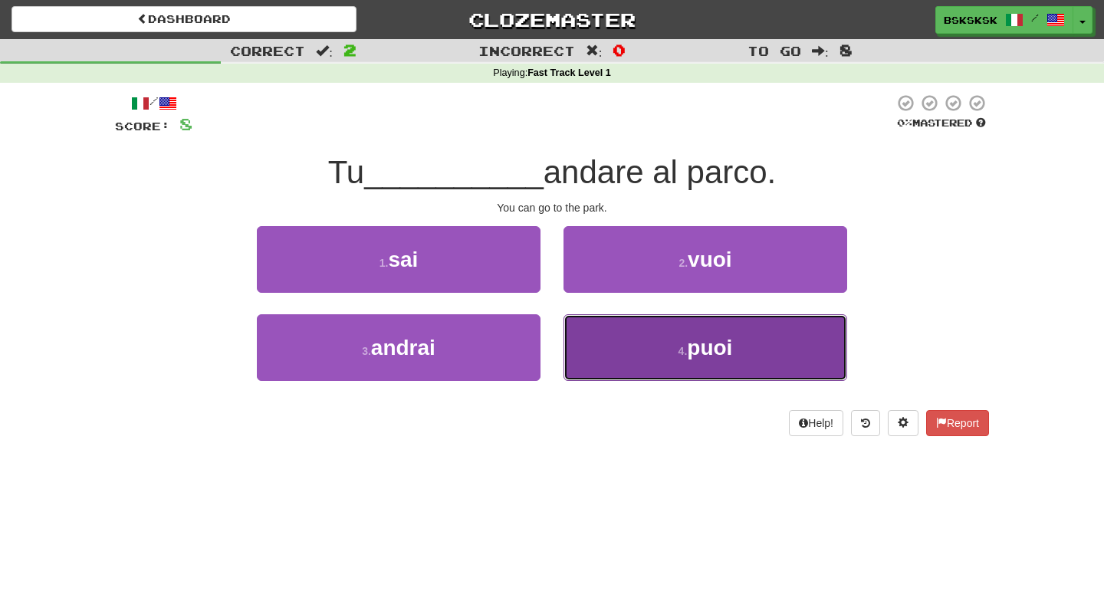
click at [672, 364] on button "4 . puoi" at bounding box center [706, 347] width 284 height 67
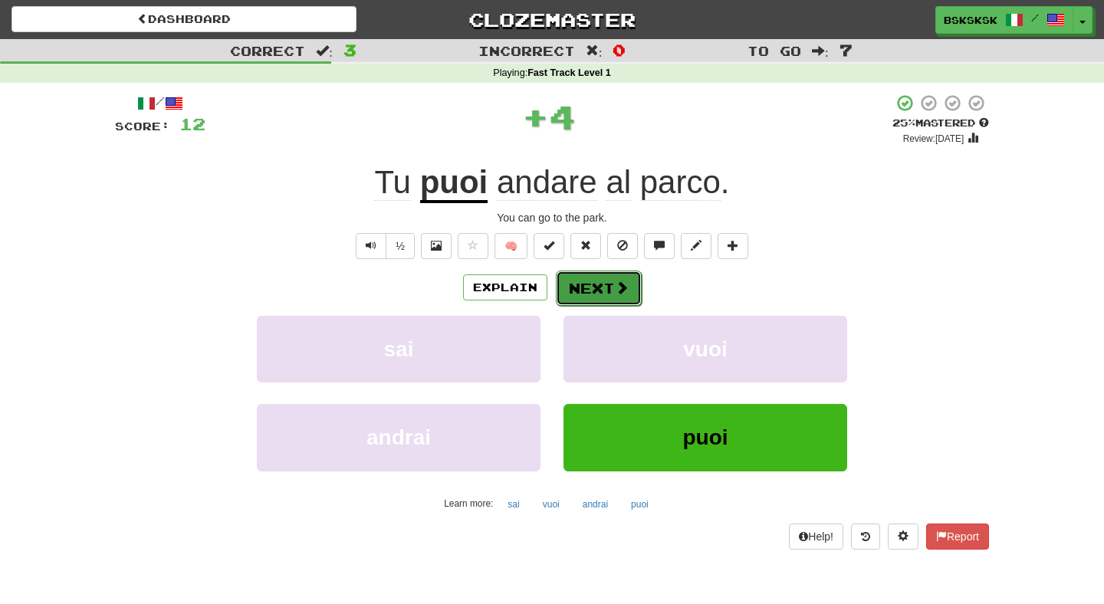
click at [606, 288] on button "Next" at bounding box center [599, 288] width 86 height 35
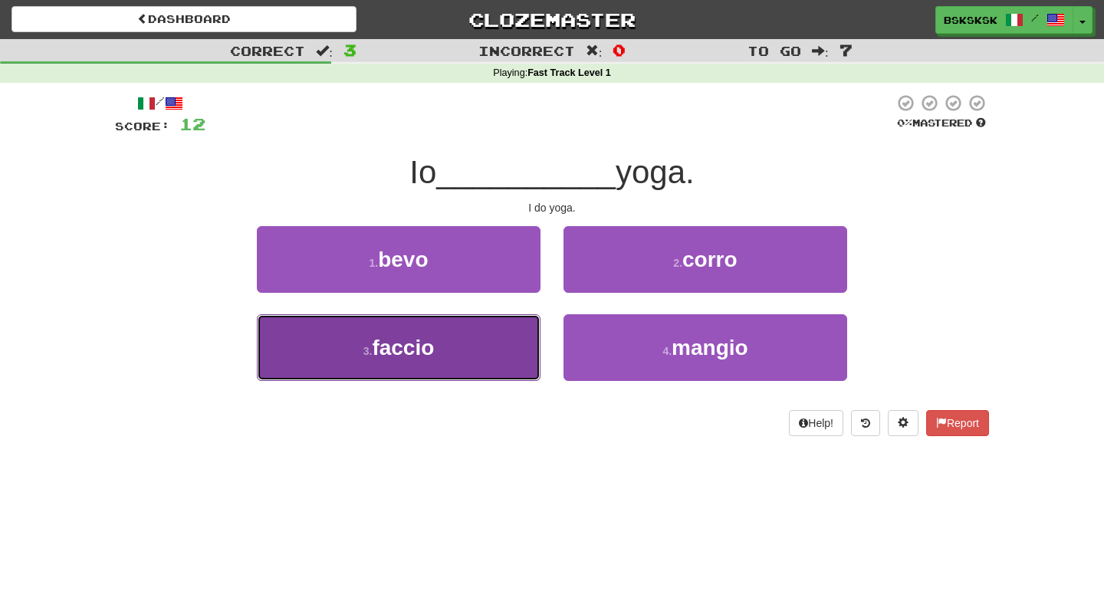
click at [462, 345] on button "3 . faccio" at bounding box center [399, 347] width 284 height 67
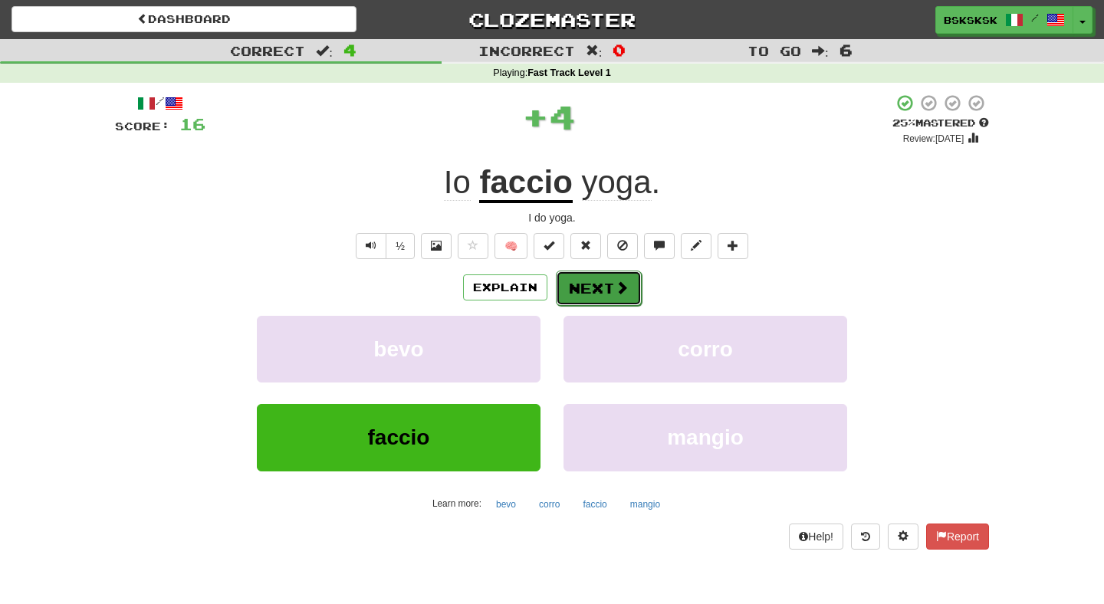
click at [630, 291] on button "Next" at bounding box center [599, 288] width 86 height 35
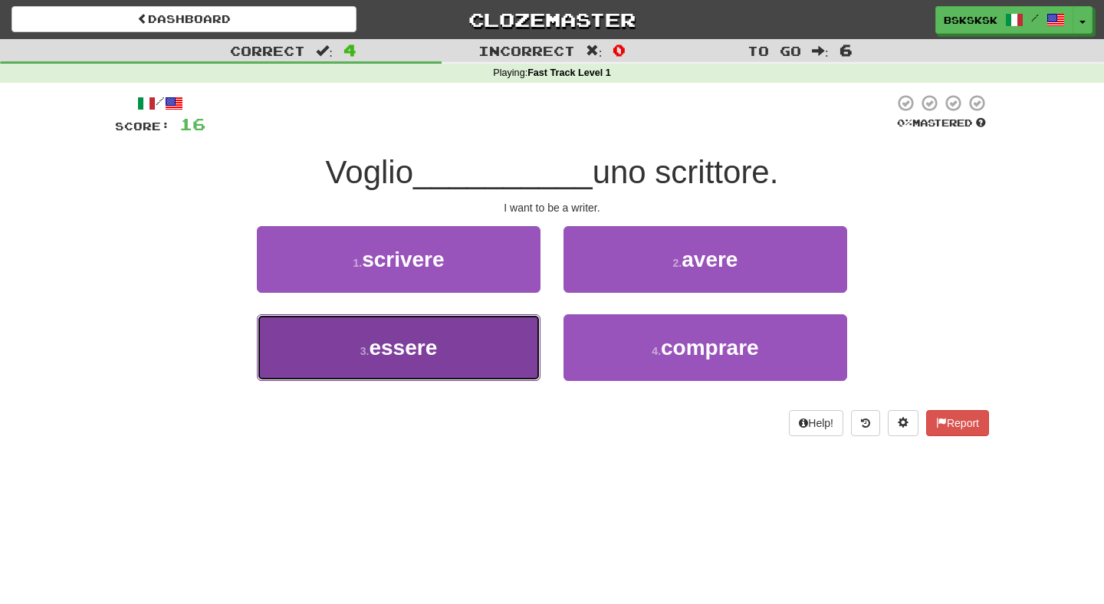
click at [510, 333] on button "3 . essere" at bounding box center [399, 347] width 284 height 67
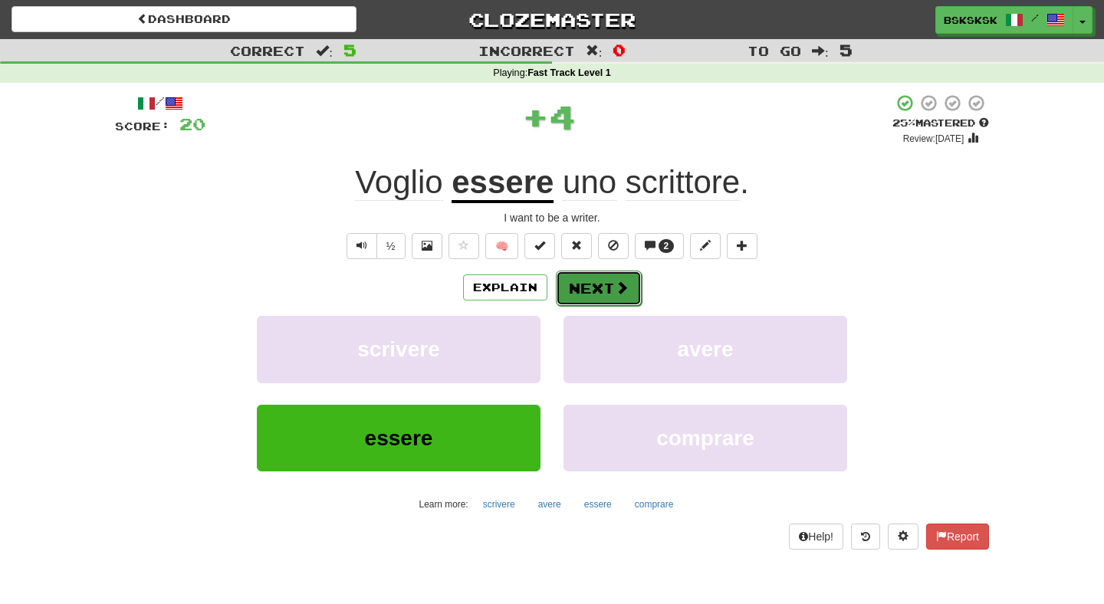
click at [603, 285] on button "Next" at bounding box center [599, 288] width 86 height 35
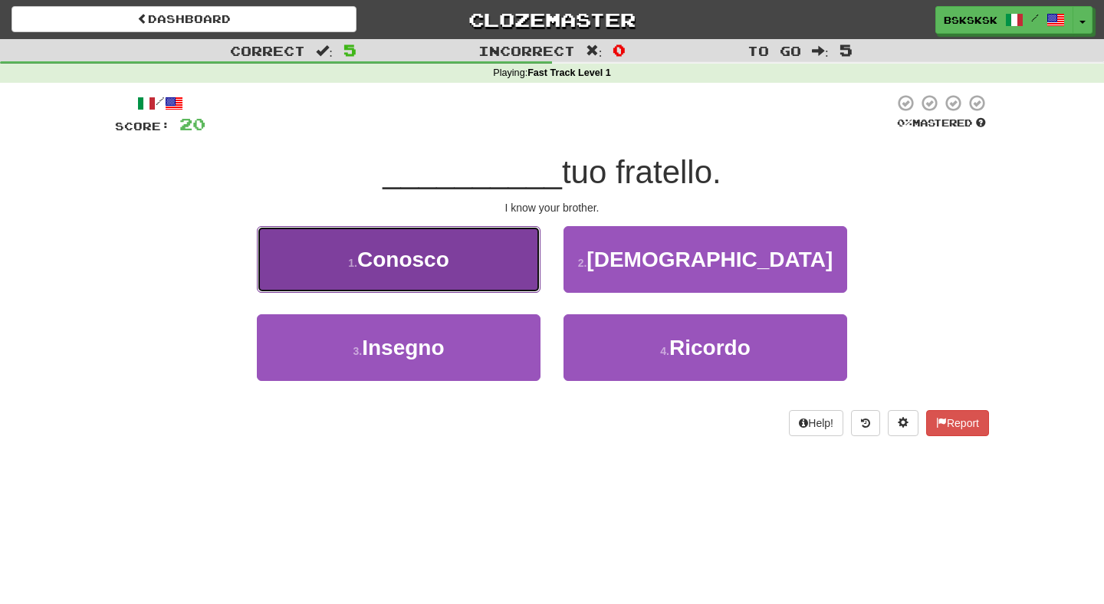
click at [491, 273] on button "1 . Conosco" at bounding box center [399, 259] width 284 height 67
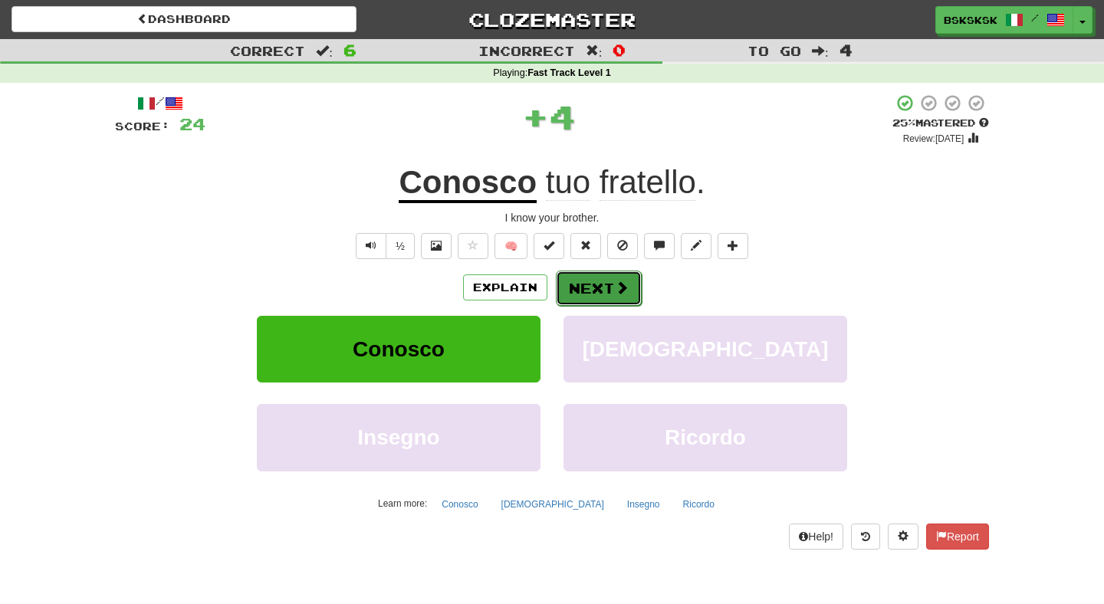
click at [595, 294] on button "Next" at bounding box center [599, 288] width 86 height 35
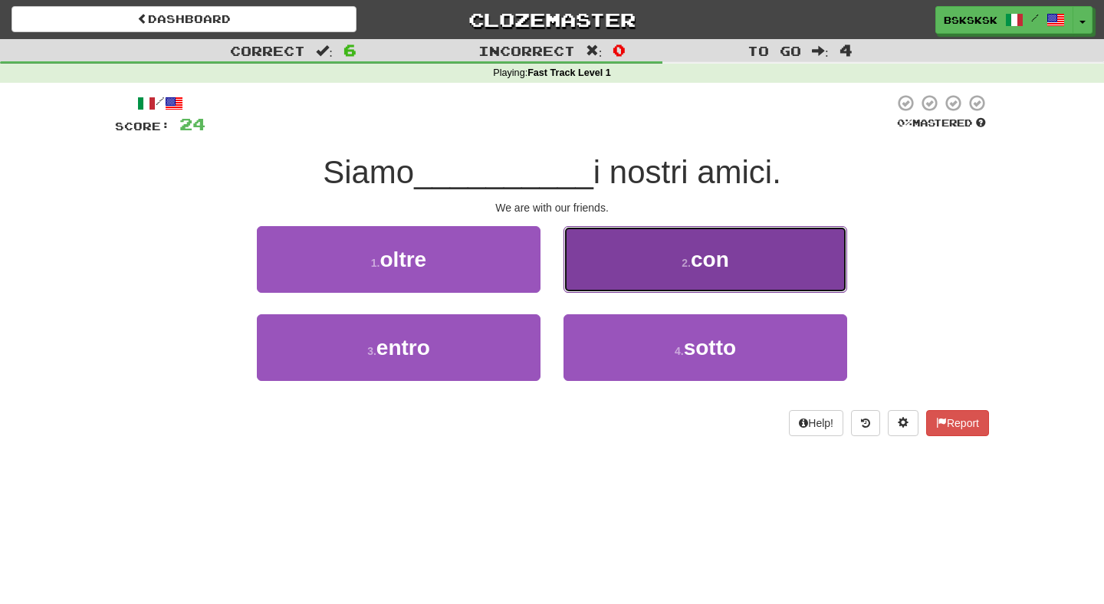
click at [659, 268] on button "2 . con" at bounding box center [706, 259] width 284 height 67
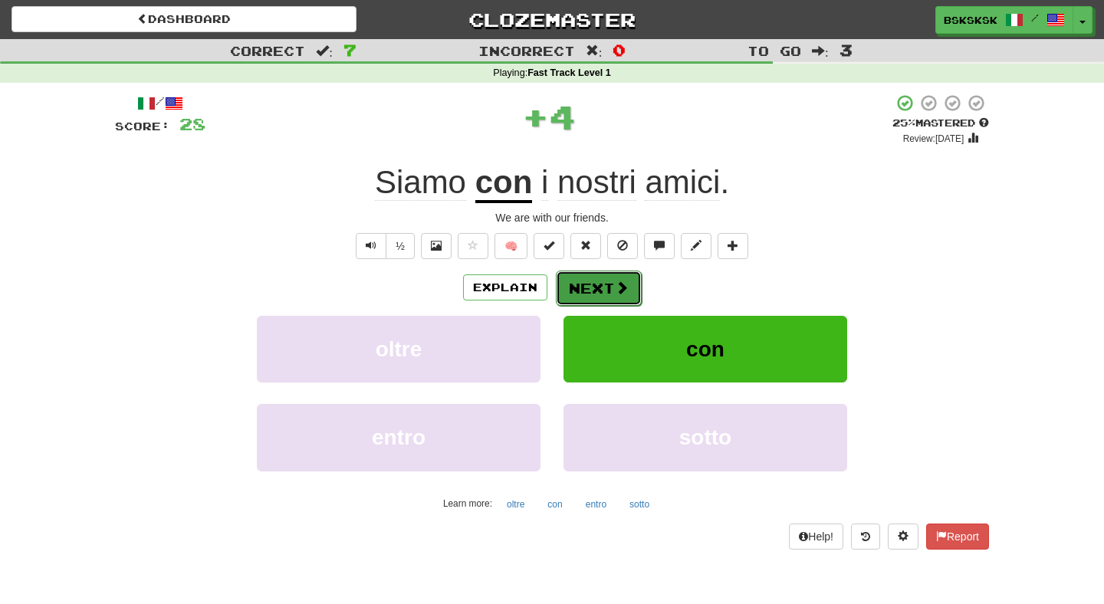
click at [596, 280] on button "Next" at bounding box center [599, 288] width 86 height 35
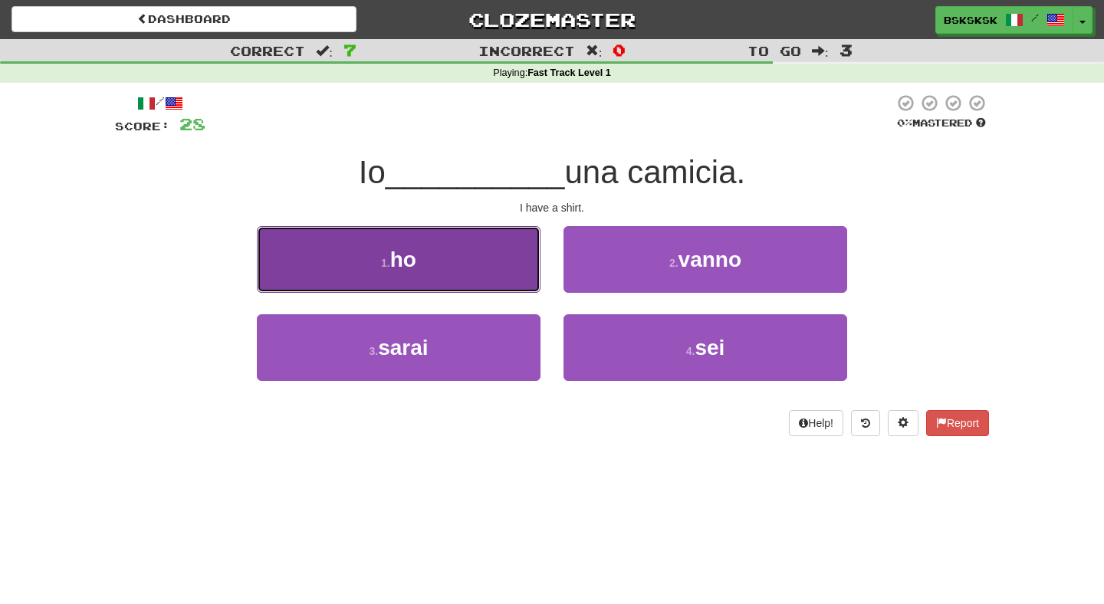
click at [480, 271] on button "1 . ho" at bounding box center [399, 259] width 284 height 67
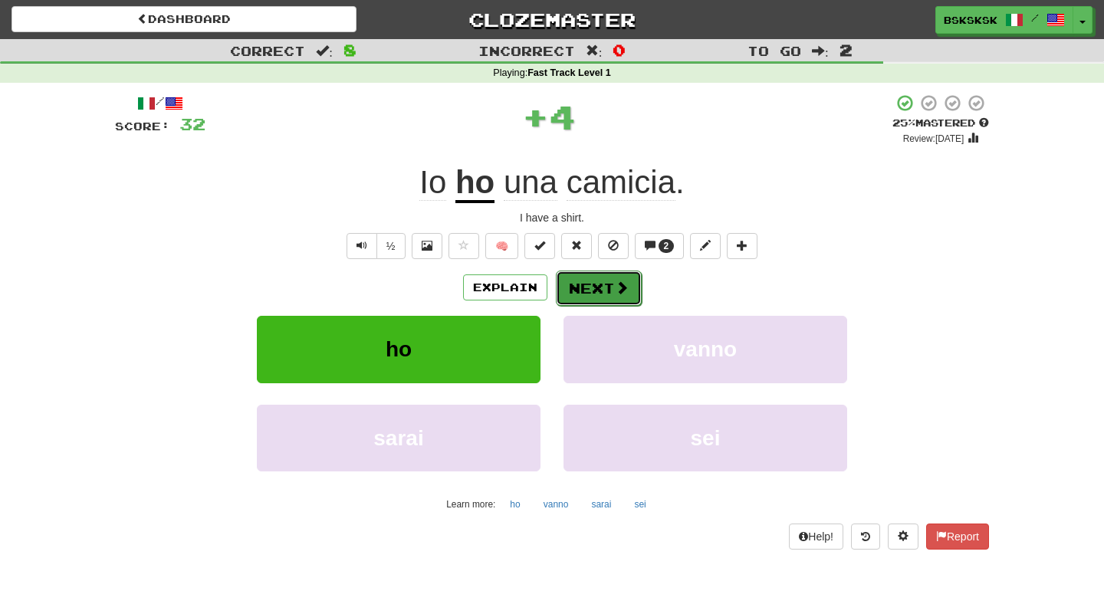
click at [605, 291] on button "Next" at bounding box center [599, 288] width 86 height 35
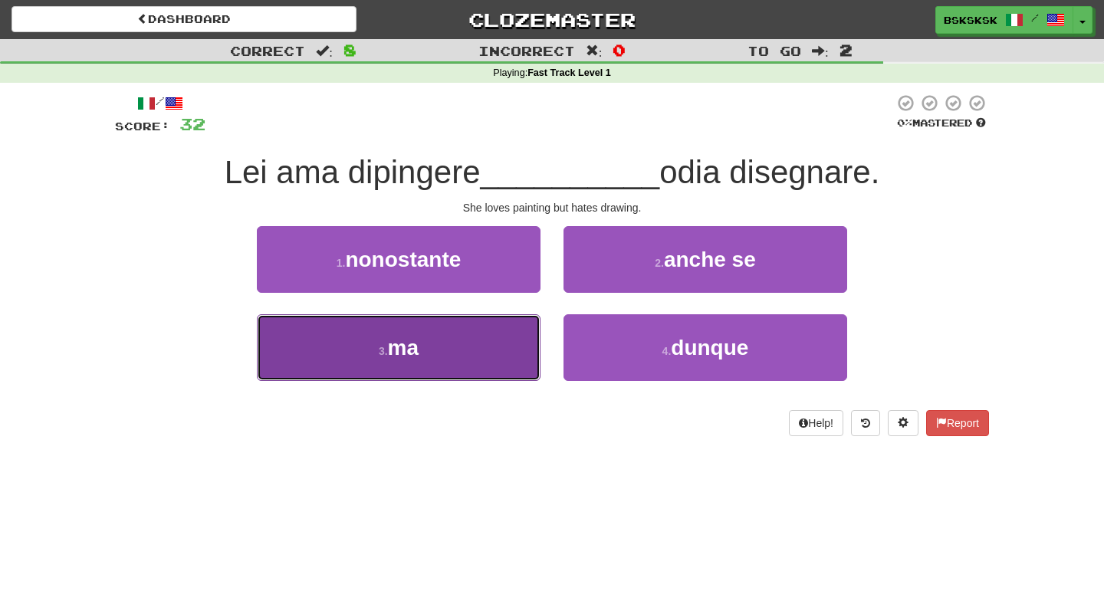
click at [504, 350] on button "3 . ma" at bounding box center [399, 347] width 284 height 67
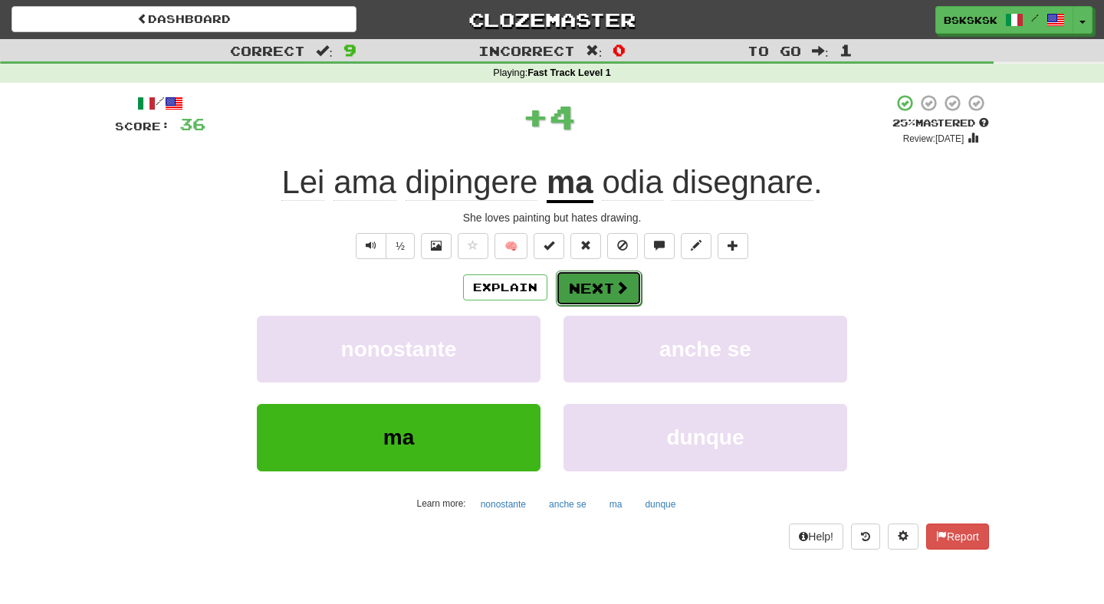
click at [607, 287] on button "Next" at bounding box center [599, 288] width 86 height 35
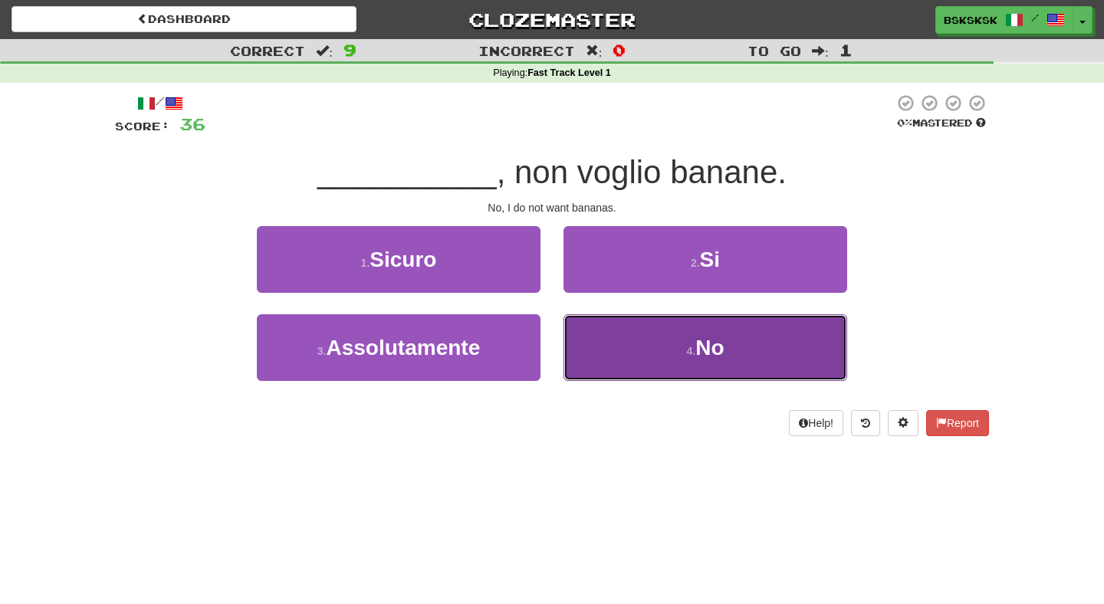
click at [690, 341] on button "4 . No" at bounding box center [706, 347] width 284 height 67
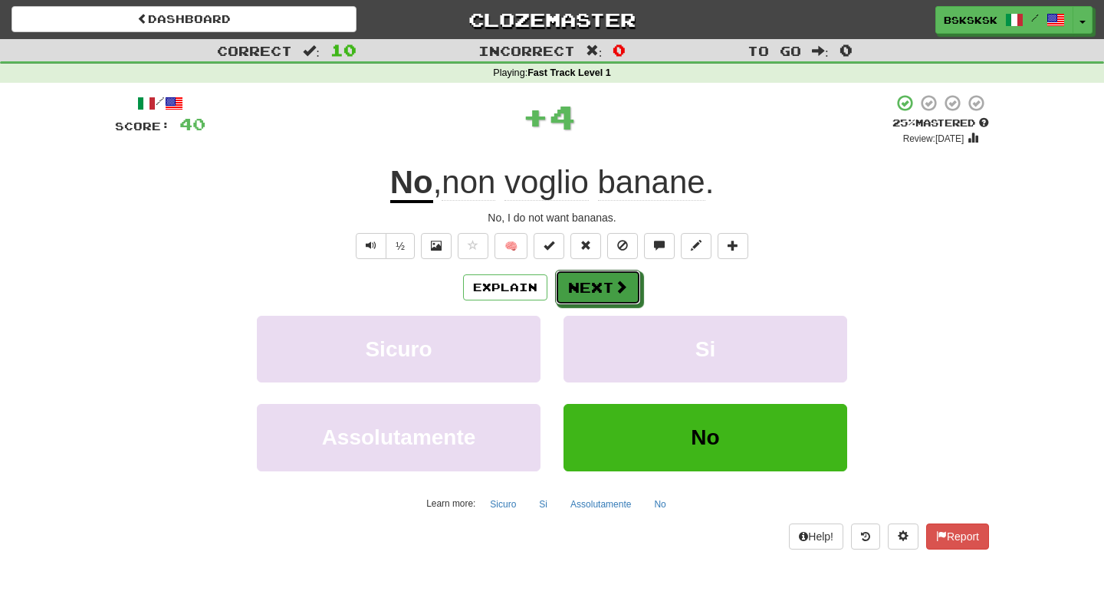
click at [569, 271] on button "Next" at bounding box center [598, 287] width 86 height 35
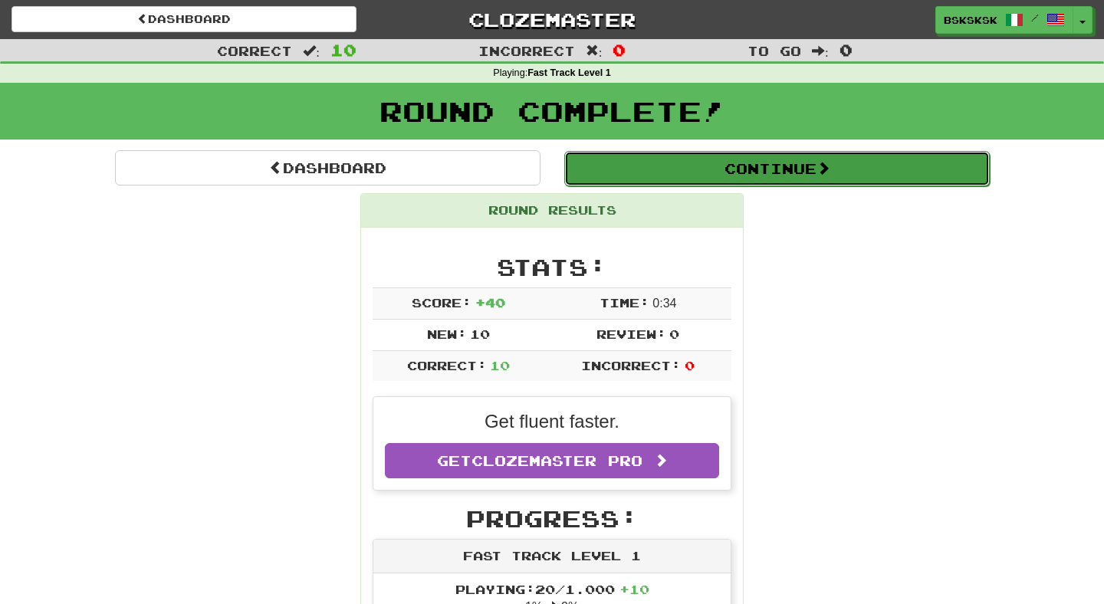
click at [750, 175] on button "Continue" at bounding box center [777, 168] width 426 height 35
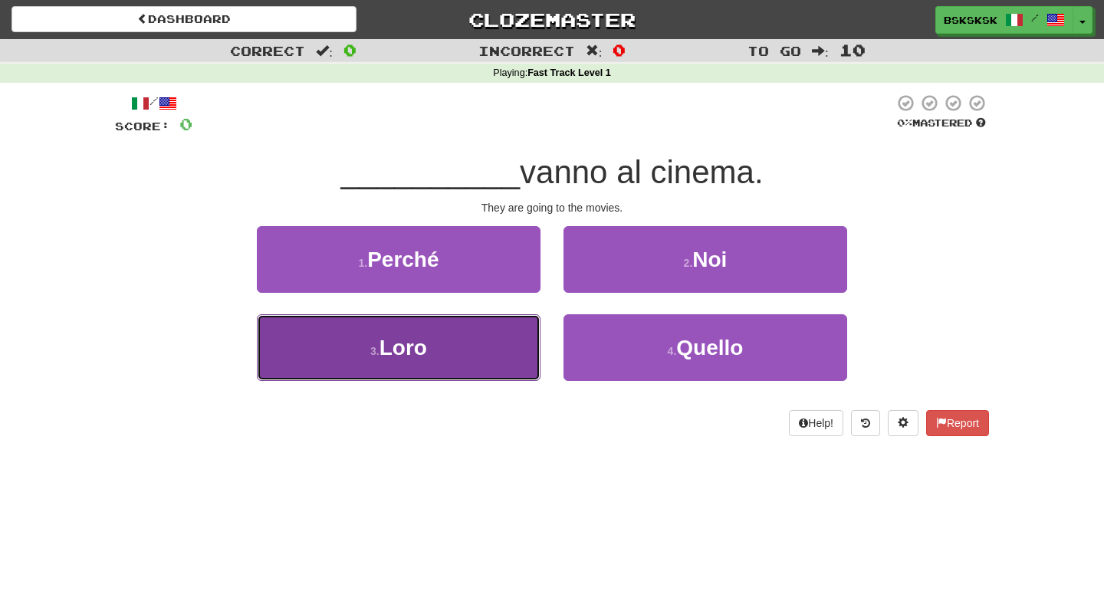
click at [505, 356] on button "3 . Loro" at bounding box center [399, 347] width 284 height 67
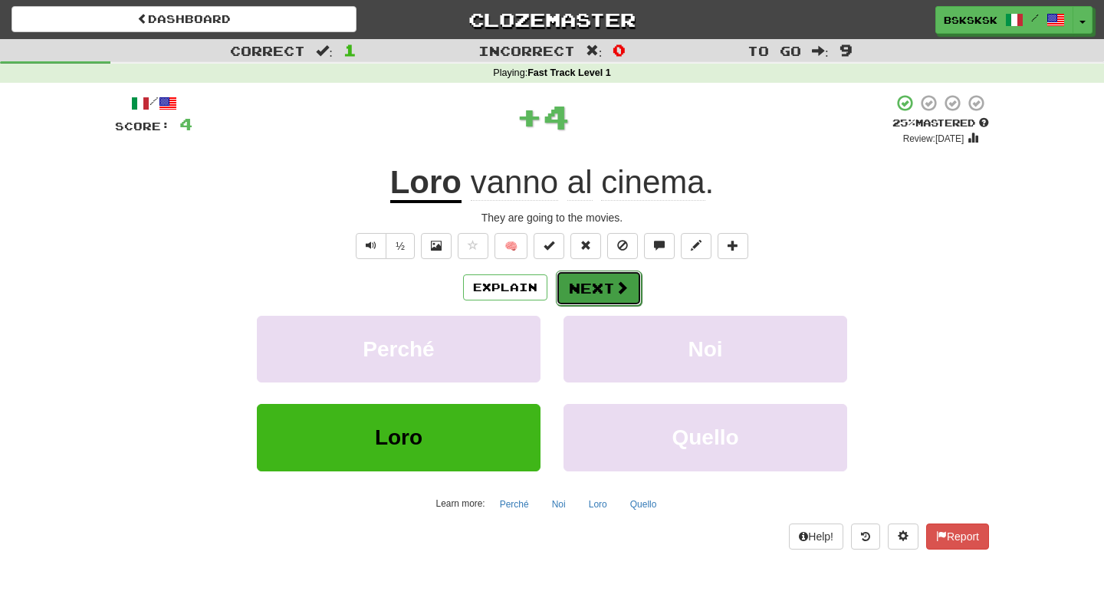
click at [622, 287] on span at bounding box center [622, 288] width 14 height 14
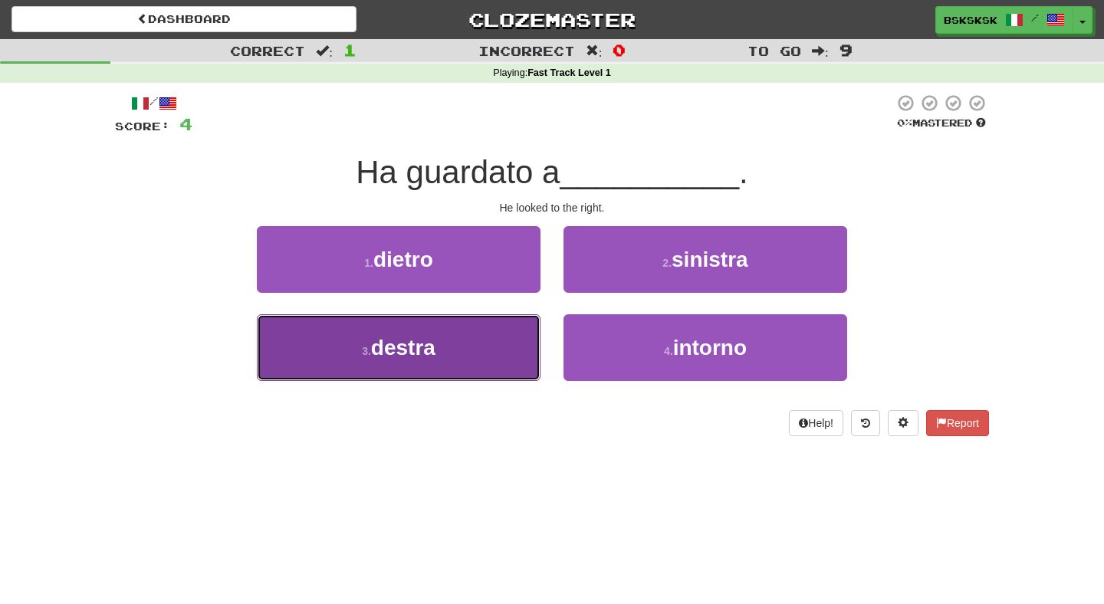
click at [492, 358] on button "3 . destra" at bounding box center [399, 347] width 284 height 67
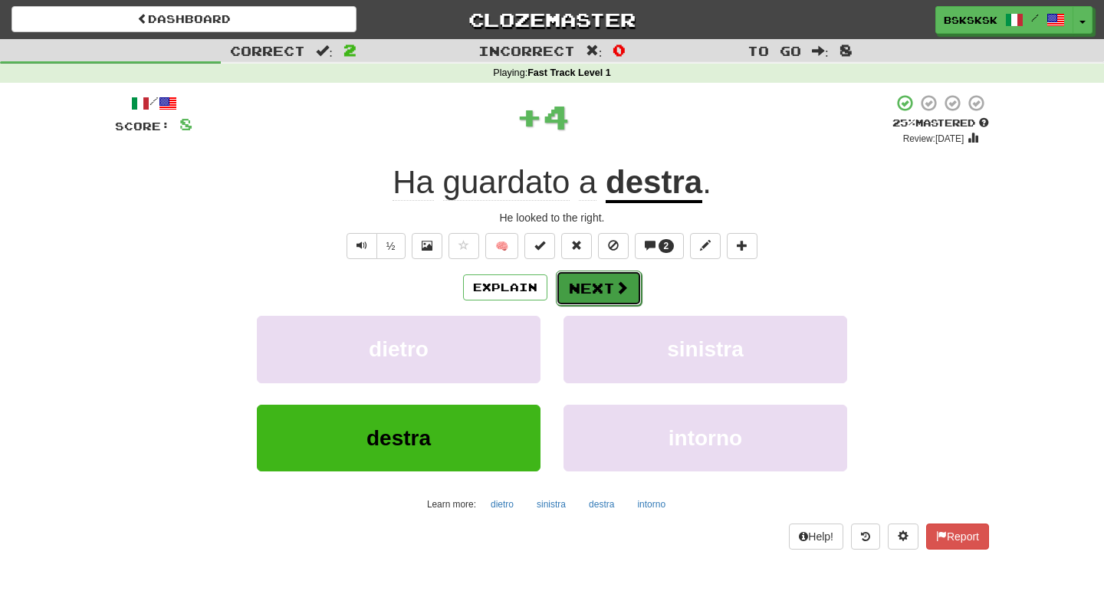
click at [624, 301] on button "Next" at bounding box center [599, 288] width 86 height 35
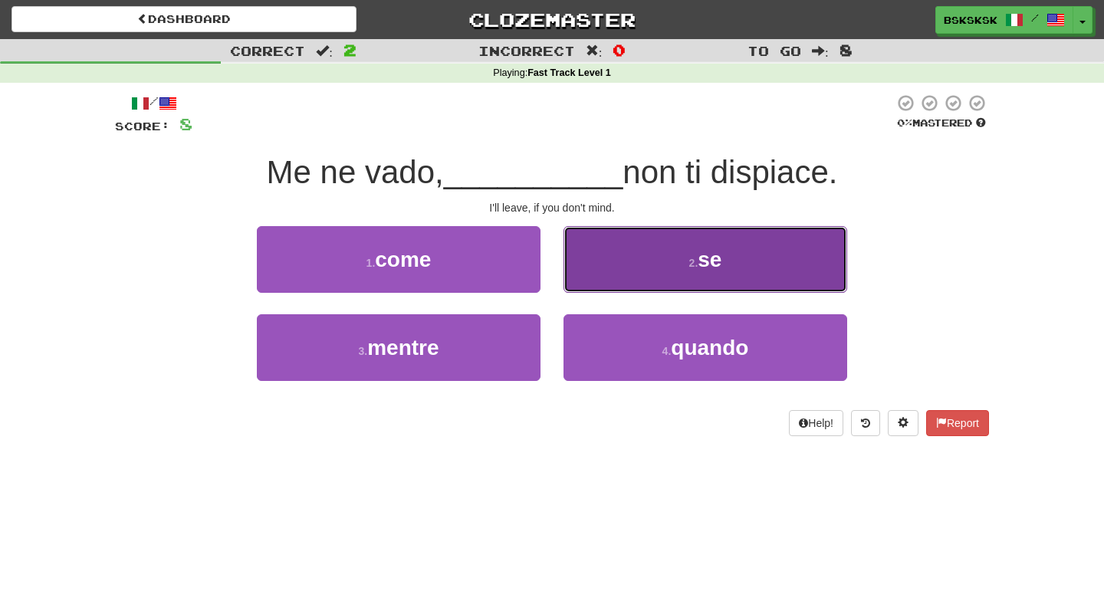
click at [630, 285] on button "2 . se" at bounding box center [706, 259] width 284 height 67
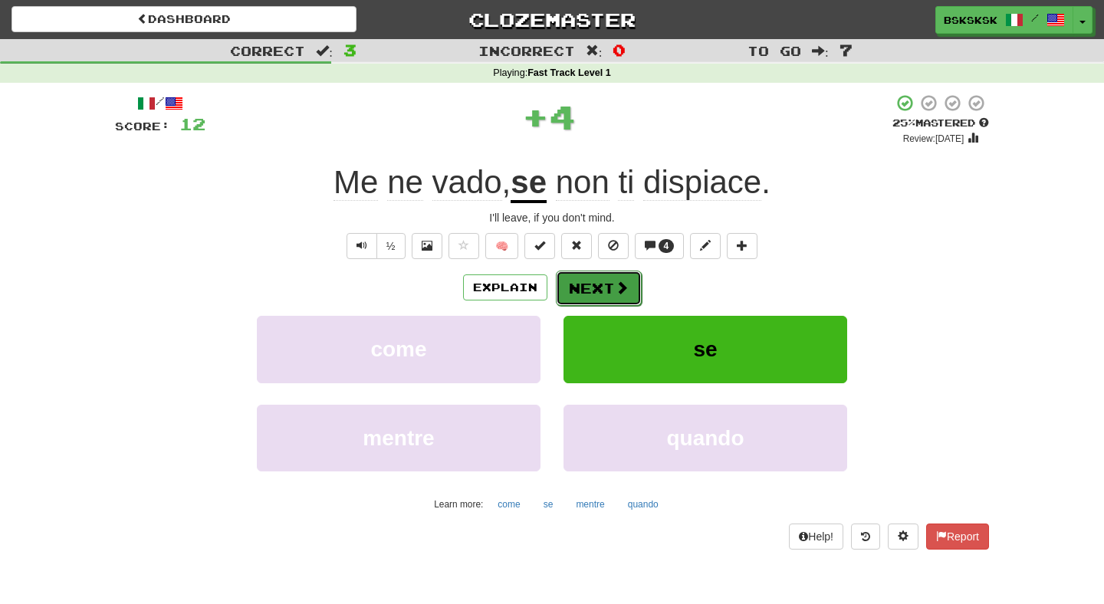
click at [608, 291] on button "Next" at bounding box center [599, 288] width 86 height 35
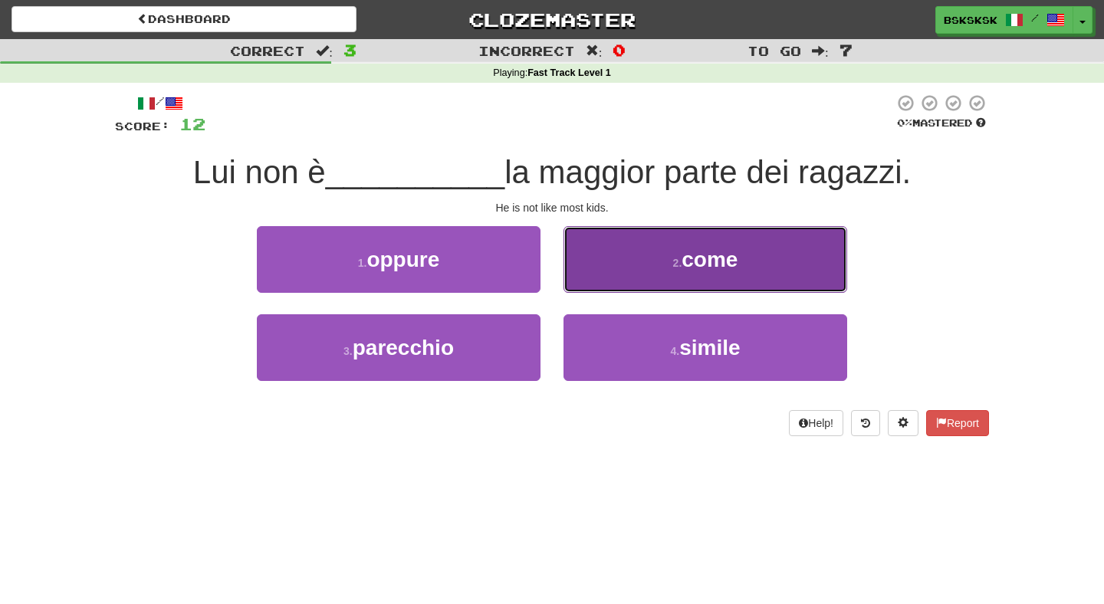
click at [644, 238] on button "2 . come" at bounding box center [706, 259] width 284 height 67
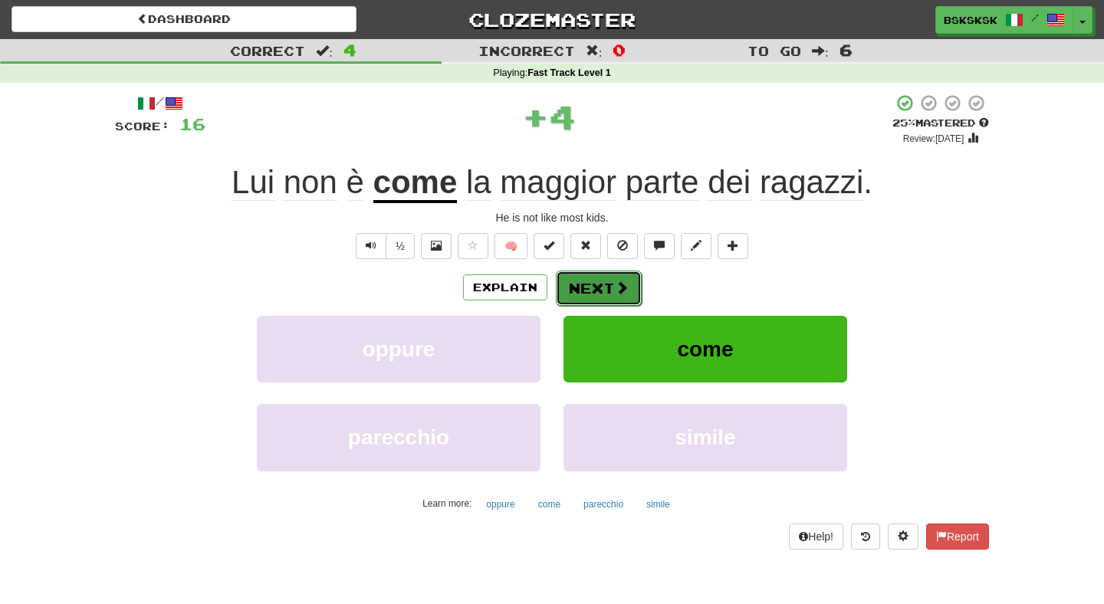
click at [601, 292] on button "Next" at bounding box center [599, 288] width 86 height 35
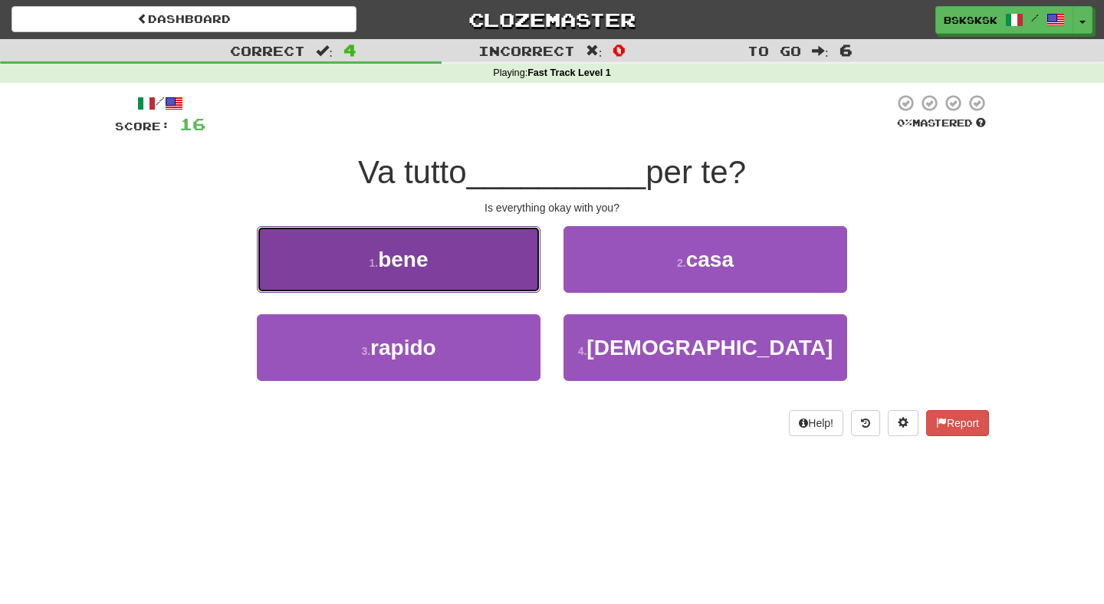
click at [477, 271] on button "1 . bene" at bounding box center [399, 259] width 284 height 67
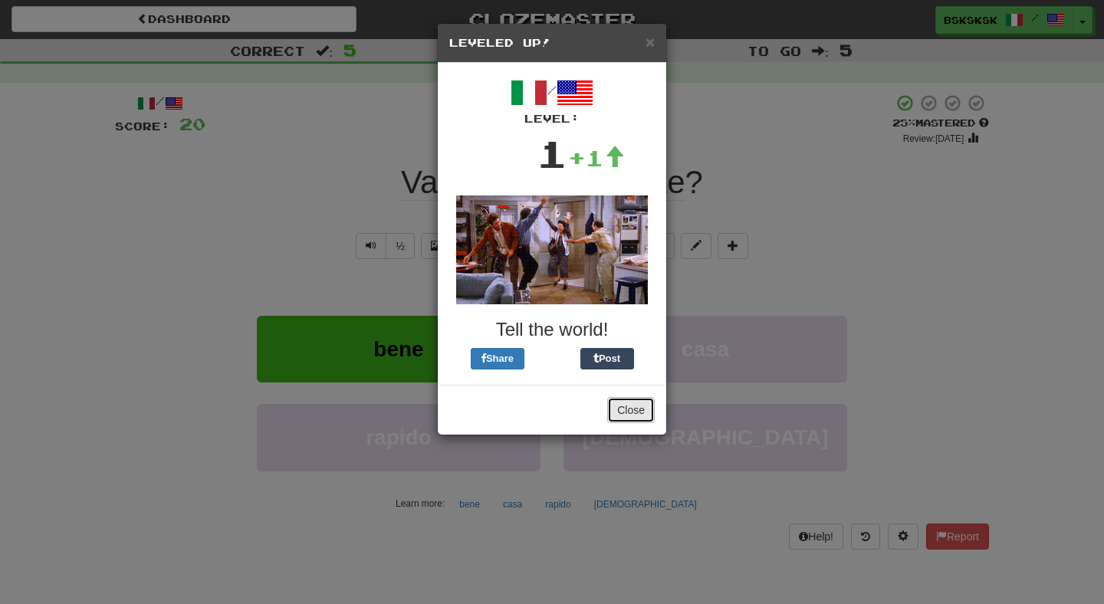
click at [627, 414] on button "Close" at bounding box center [631, 410] width 48 height 26
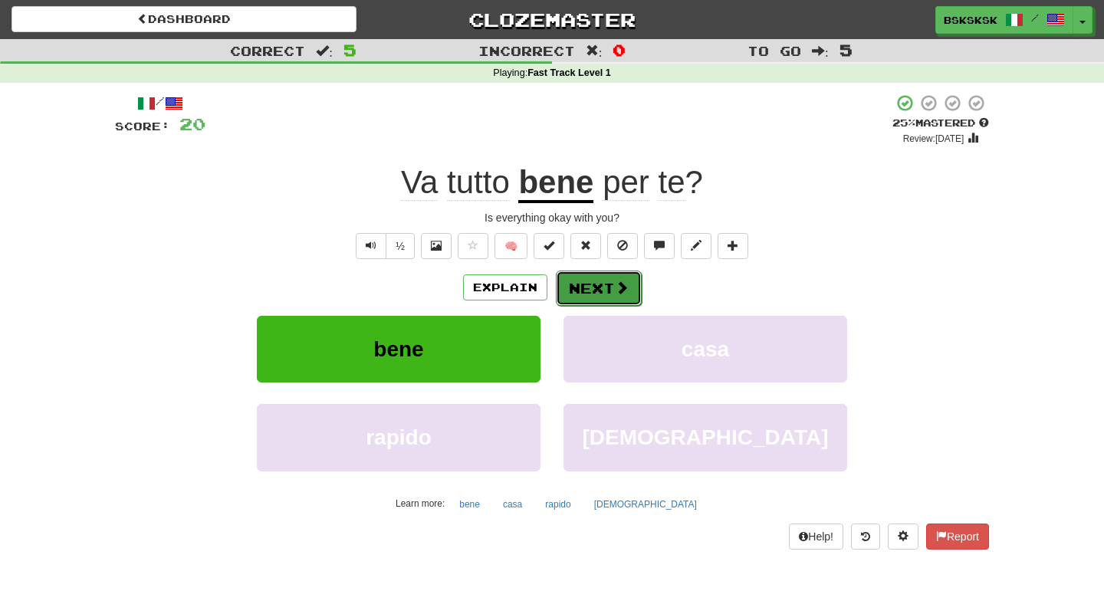
click at [597, 299] on button "Next" at bounding box center [599, 288] width 86 height 35
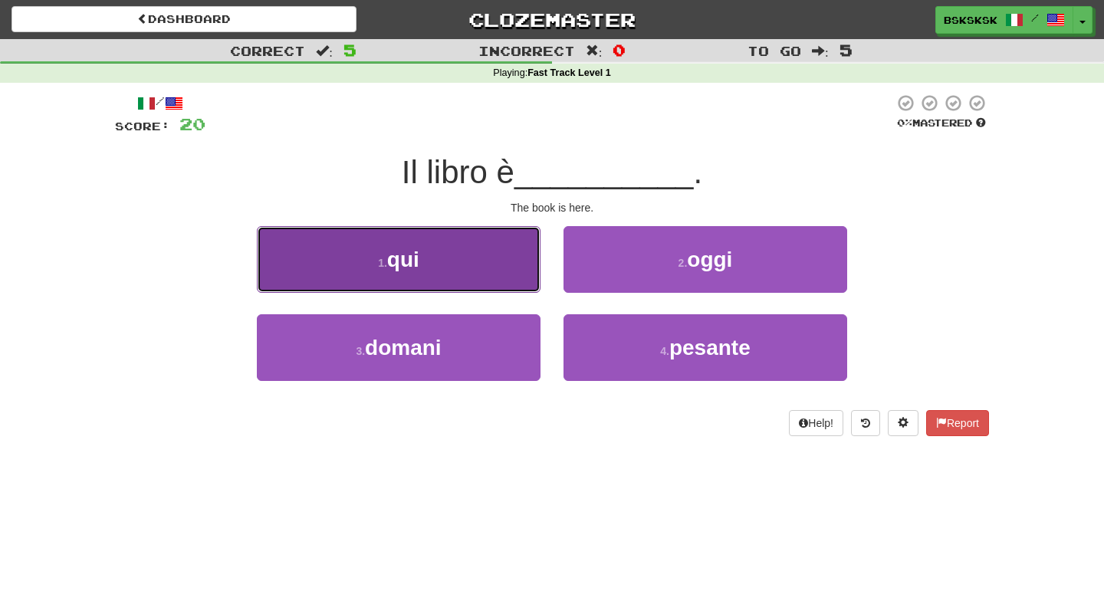
click at [493, 262] on button "1 . qui" at bounding box center [399, 259] width 284 height 67
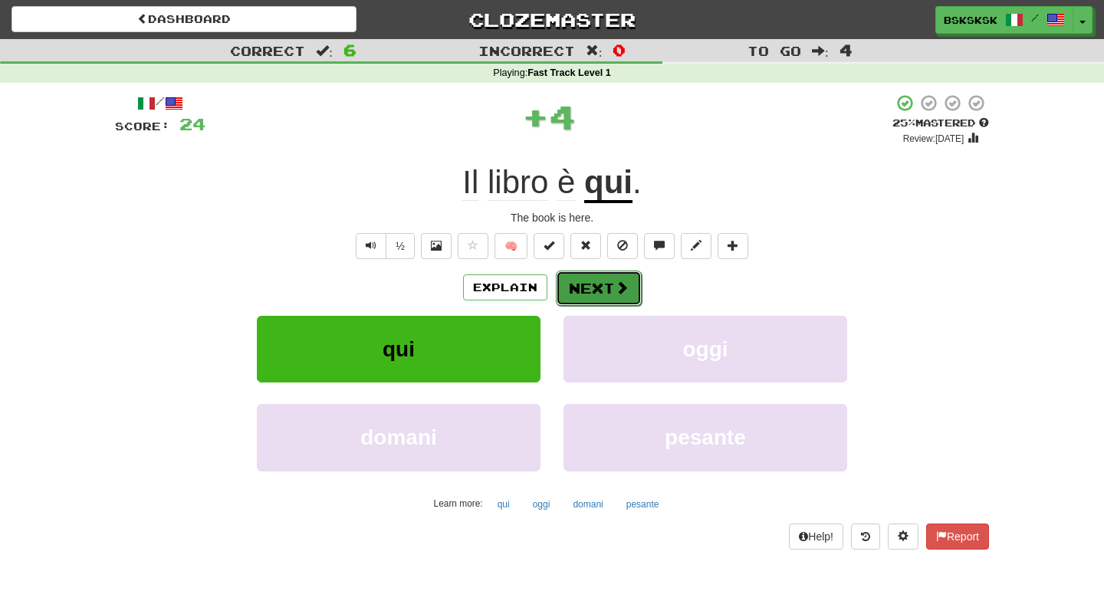
click at [614, 297] on button "Next" at bounding box center [599, 288] width 86 height 35
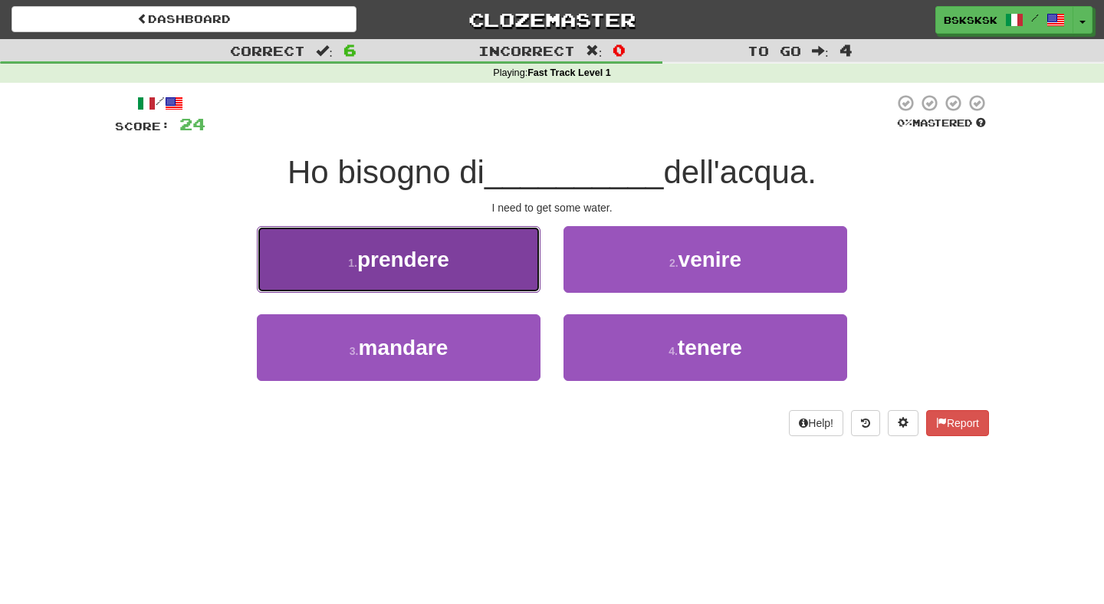
click at [507, 271] on button "1 . prendere" at bounding box center [399, 259] width 284 height 67
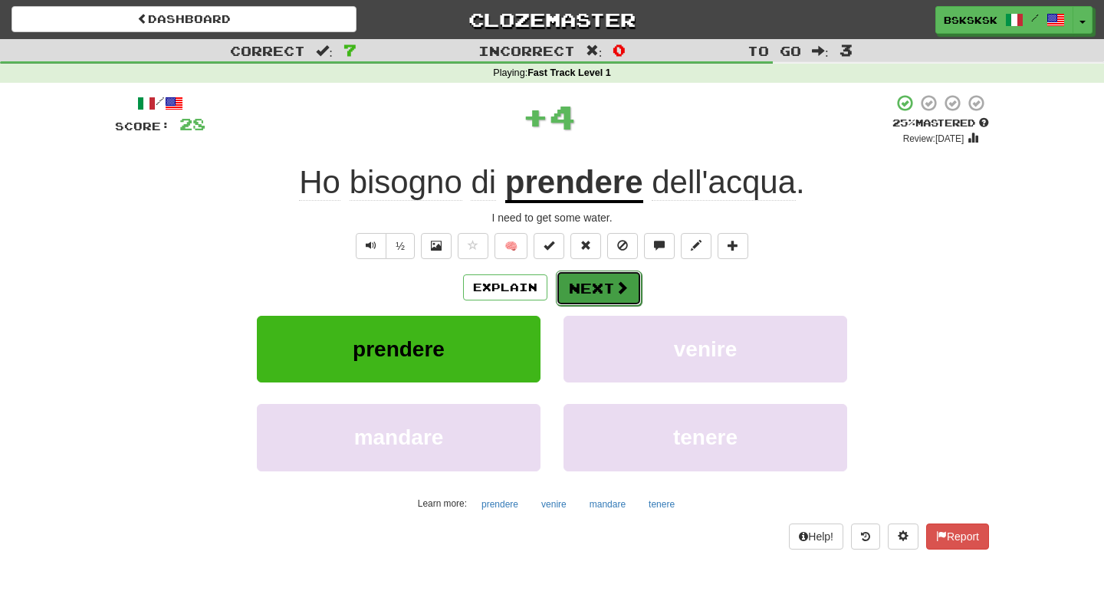
click at [602, 292] on button "Next" at bounding box center [599, 288] width 86 height 35
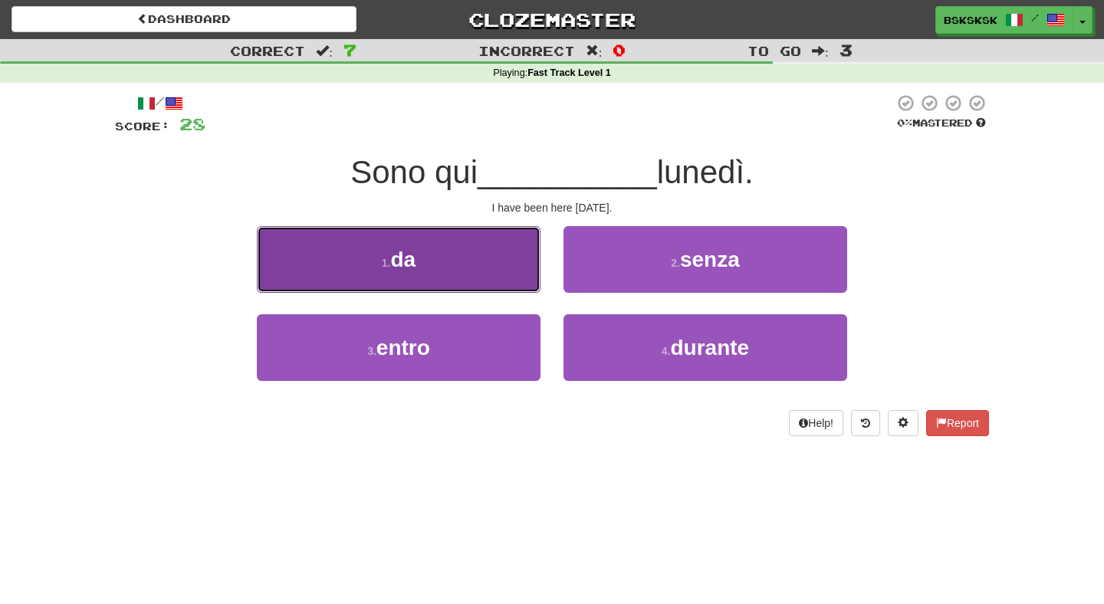
click at [499, 274] on button "1 . da" at bounding box center [399, 259] width 284 height 67
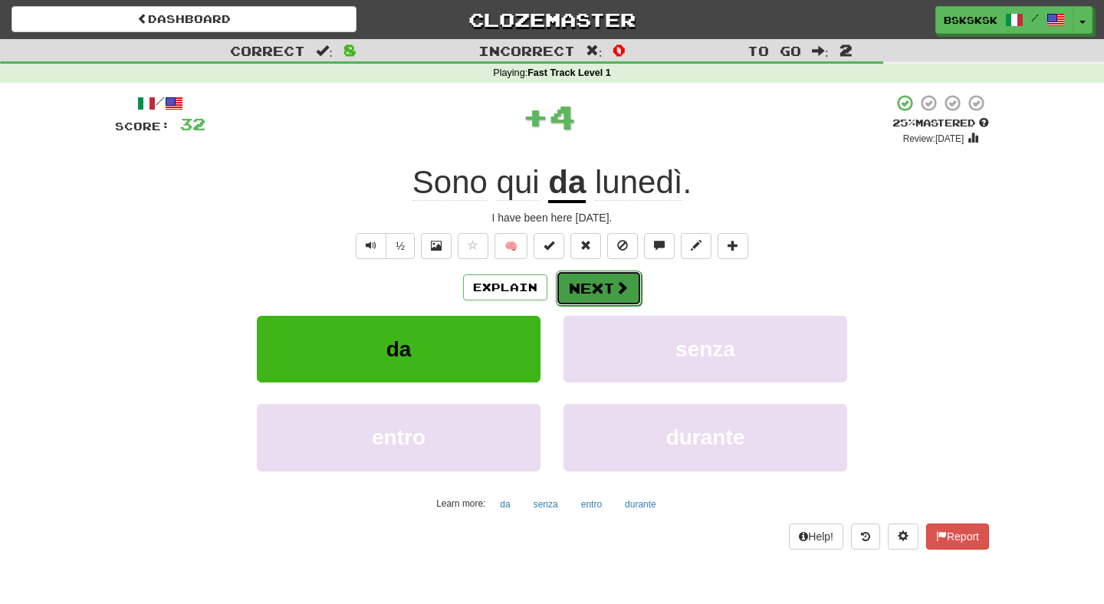
click at [606, 298] on button "Next" at bounding box center [599, 288] width 86 height 35
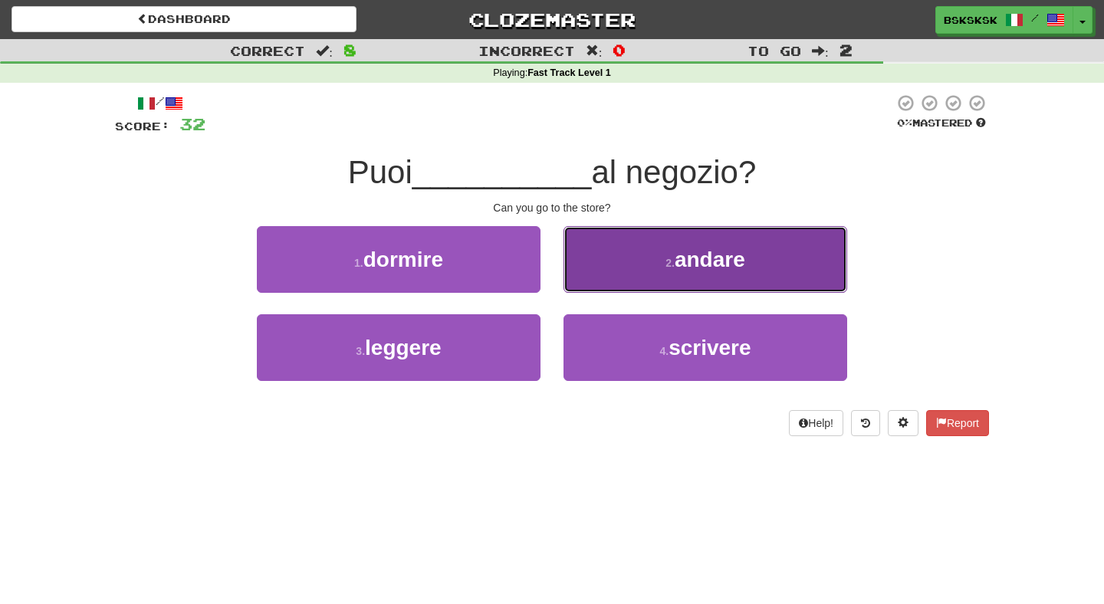
click at [616, 280] on button "2 . andare" at bounding box center [706, 259] width 284 height 67
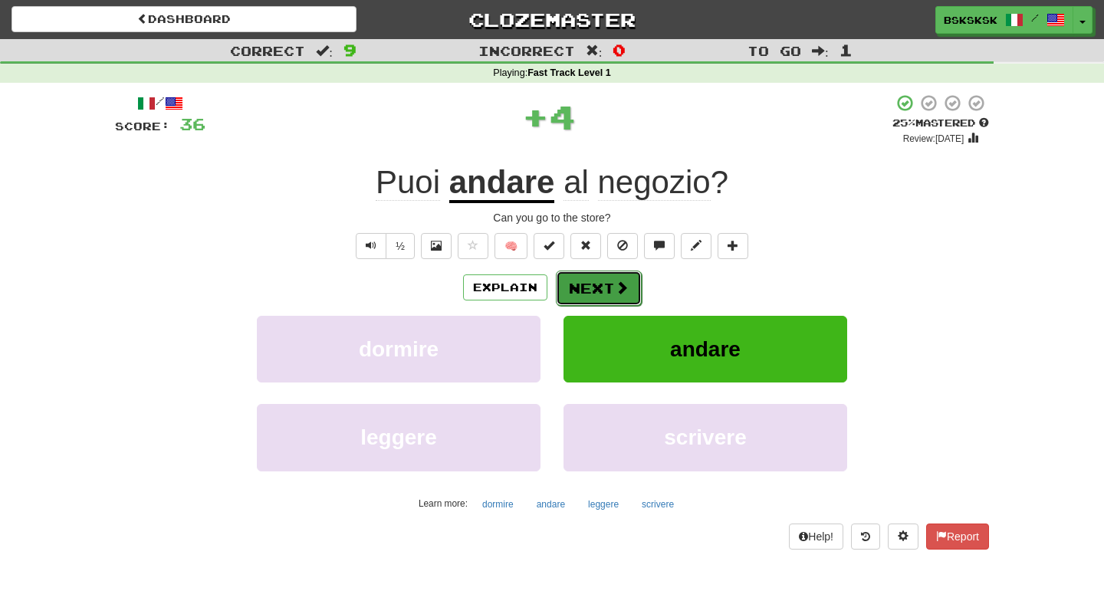
click at [608, 288] on button "Next" at bounding box center [599, 288] width 86 height 35
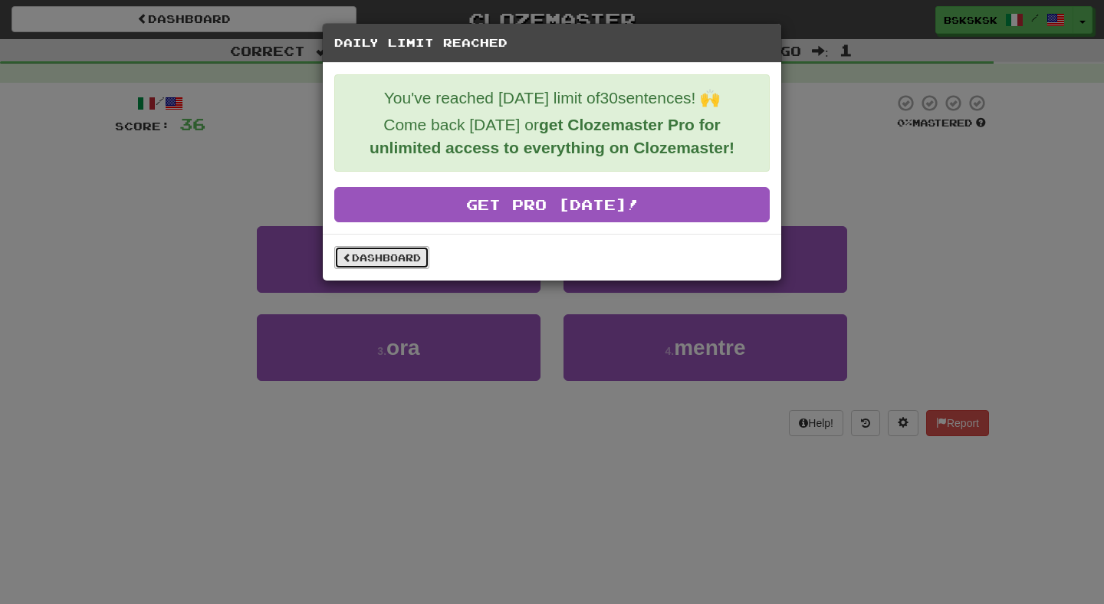
click at [390, 259] on link "Dashboard" at bounding box center [381, 257] width 95 height 23
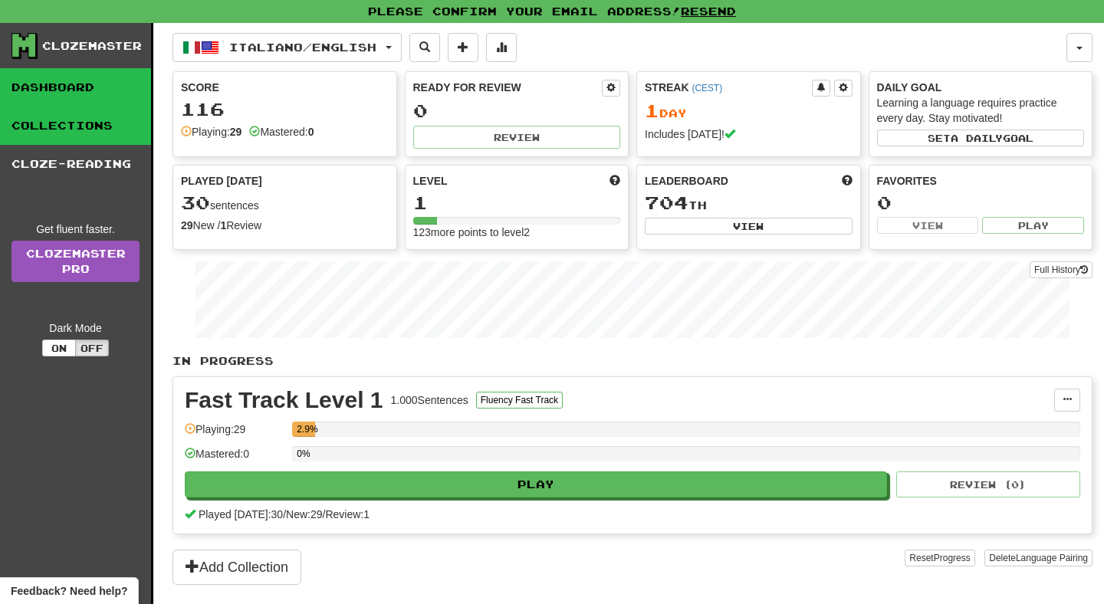
click at [125, 127] on link "Collections" at bounding box center [75, 126] width 151 height 38
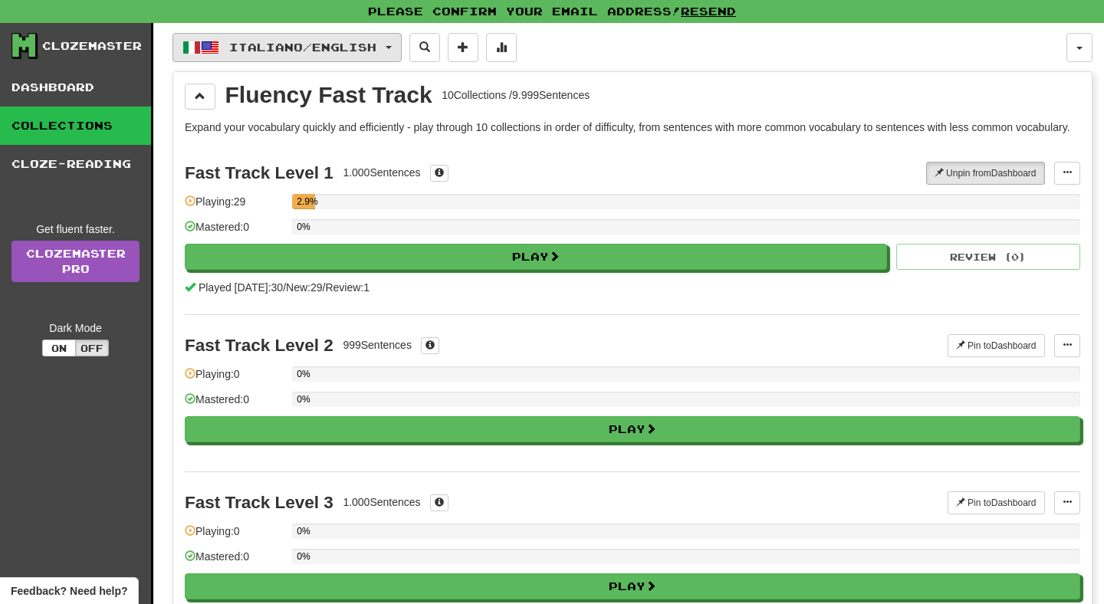
click at [397, 48] on button "Italiano / English" at bounding box center [287, 47] width 229 height 29
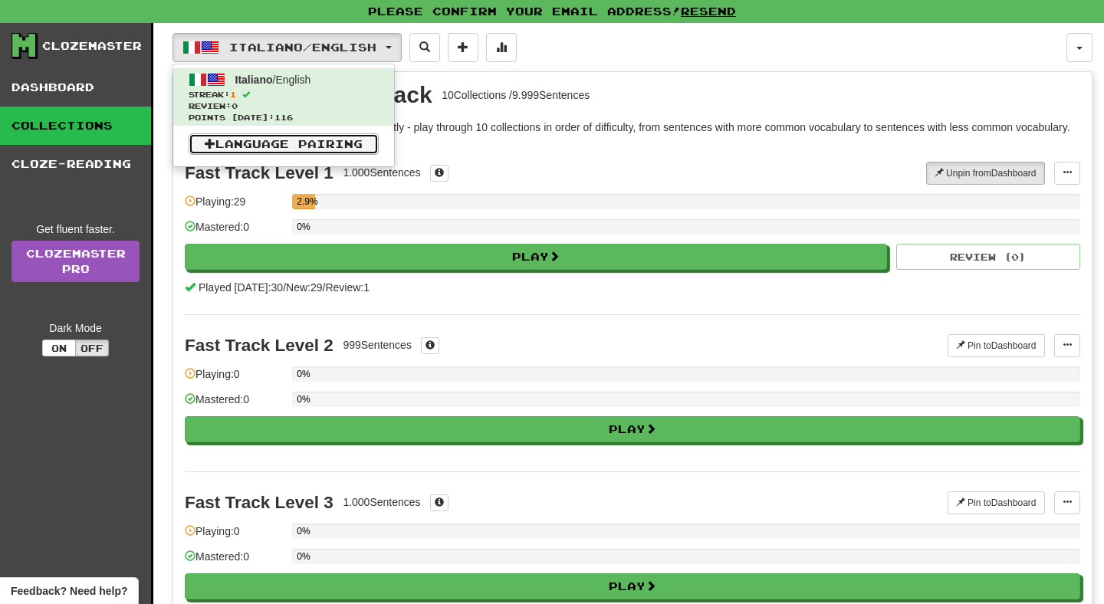
click at [319, 146] on link "Language Pairing" at bounding box center [284, 143] width 190 height 21
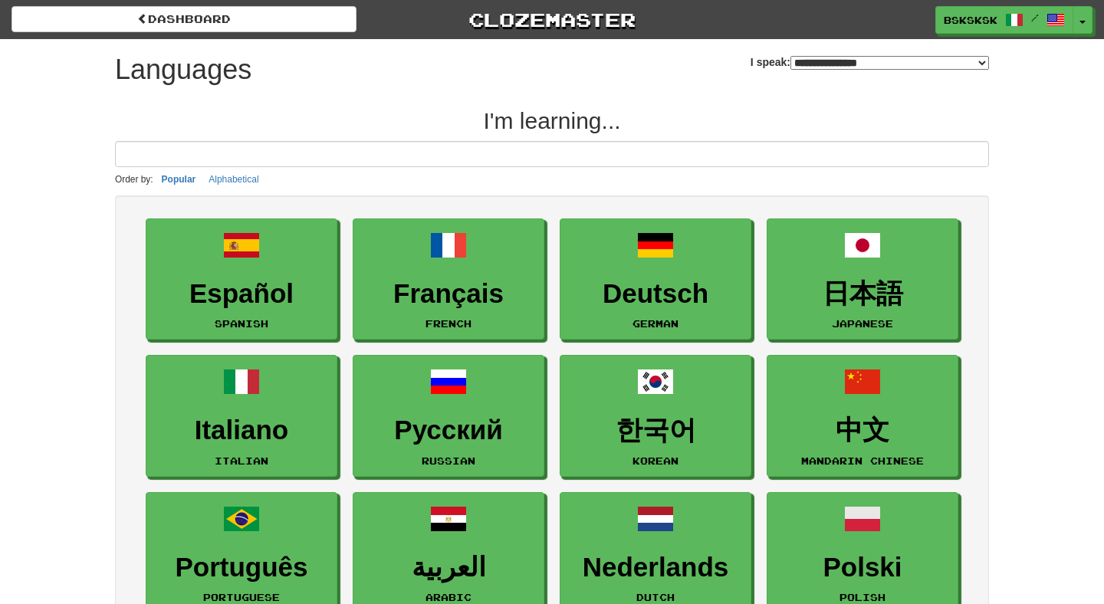
select select "*******"
click at [791, 56] on select "**********" at bounding box center [890, 63] width 199 height 14
click at [573, 19] on link "Clozemaster" at bounding box center [552, 19] width 345 height 27
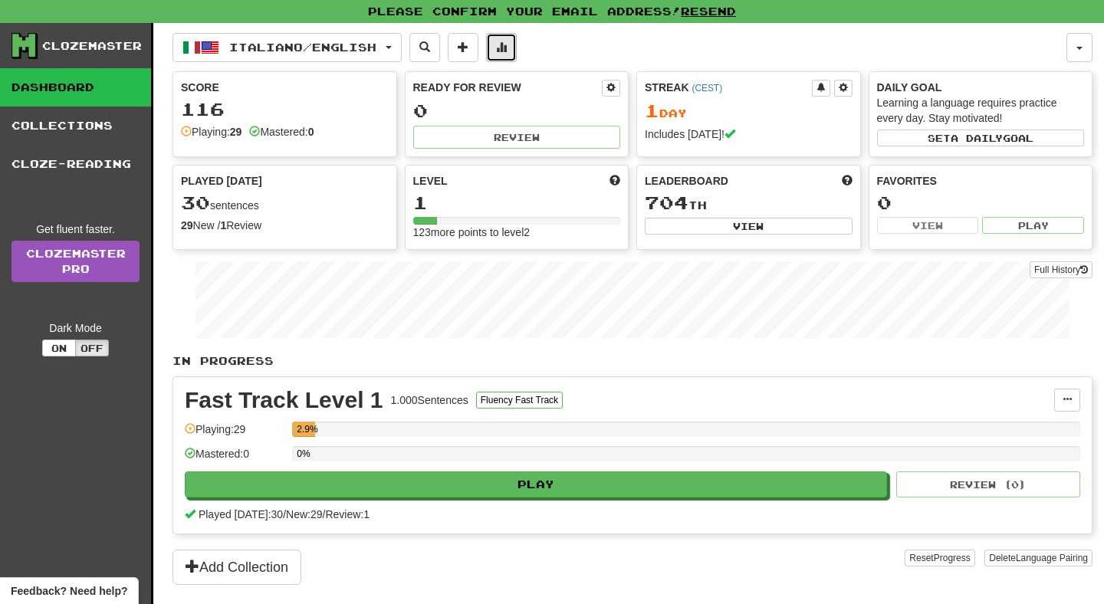
click at [509, 55] on button at bounding box center [501, 47] width 31 height 29
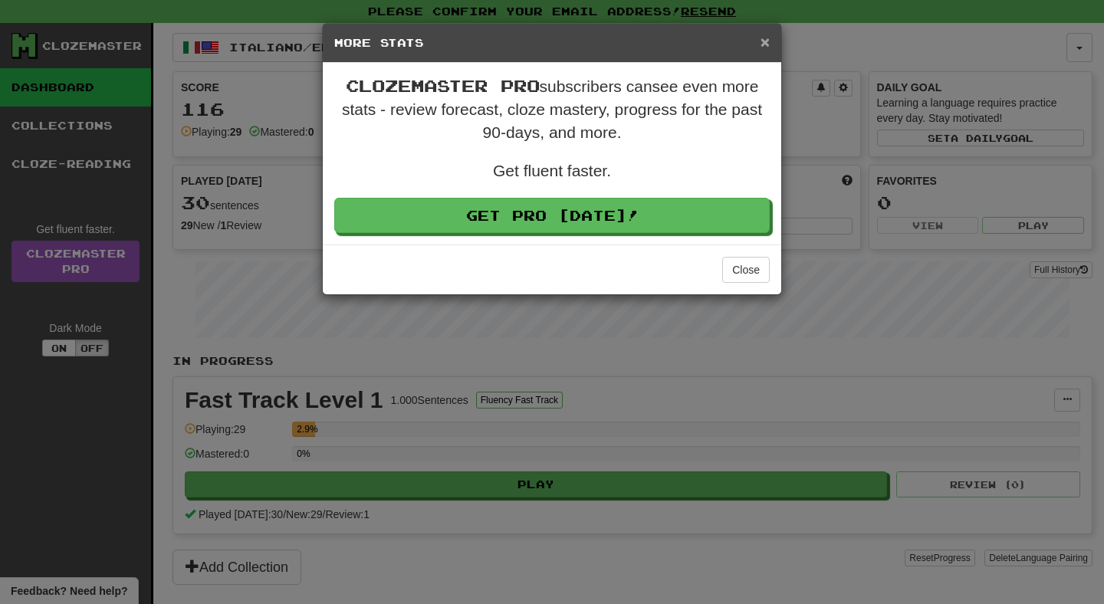
click at [765, 42] on span "×" at bounding box center [765, 42] width 9 height 18
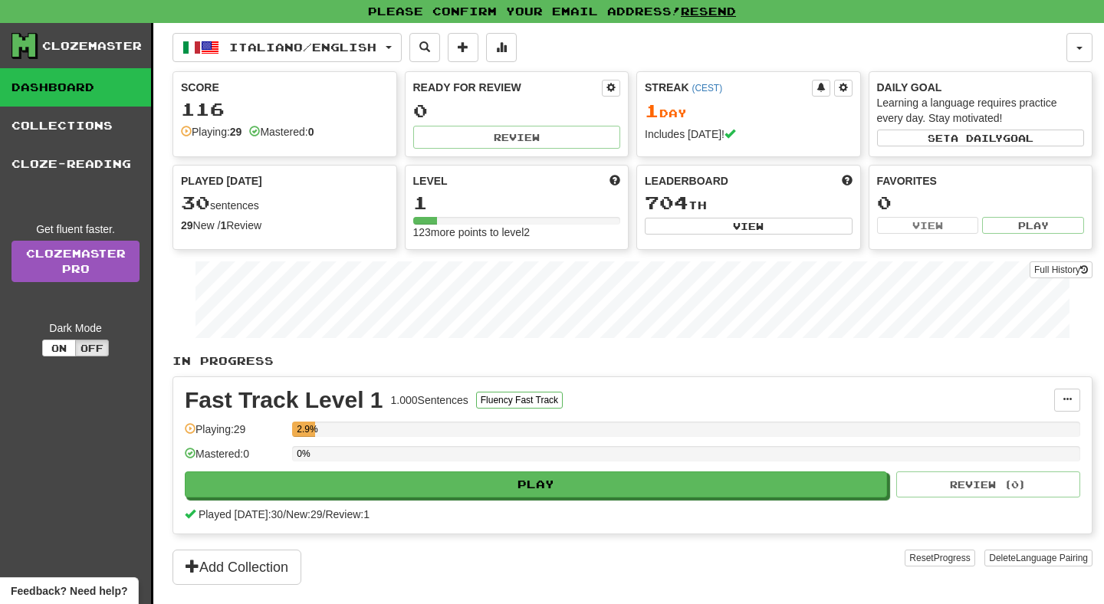
click at [623, 37] on div "Italiano / English Italiano / English Streak: 1 Review: 0 Points [DATE]: 116 La…" at bounding box center [620, 47] width 894 height 29
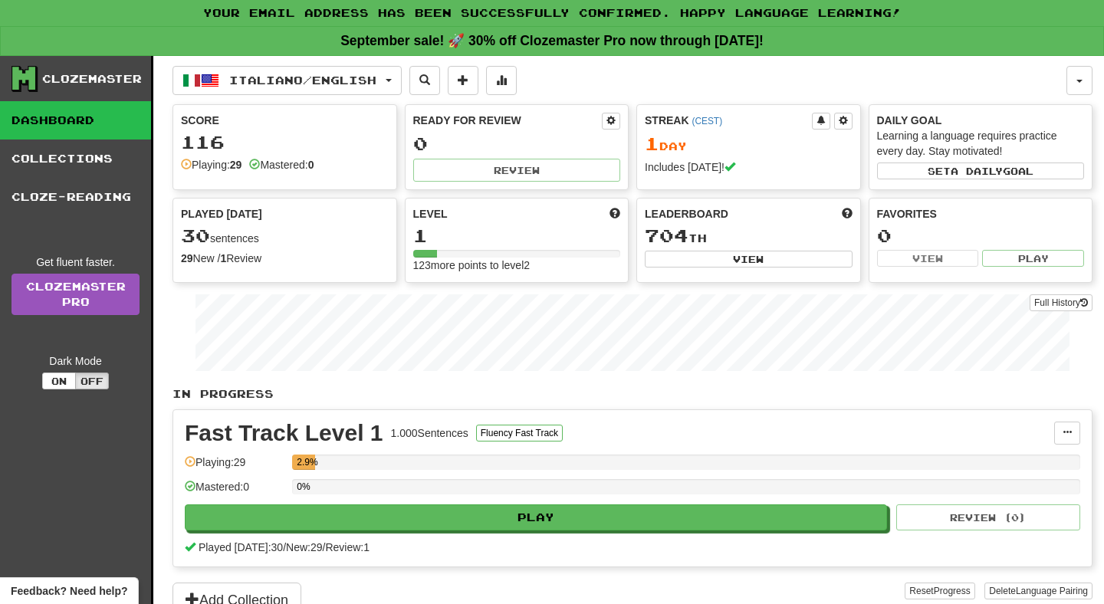
click at [243, 265] on div "29 New / 1 Review" at bounding box center [285, 258] width 208 height 15
click at [785, 269] on div "Leaderboard 704 th View" at bounding box center [748, 237] width 223 height 77
click at [101, 309] on link "Clozemaster Pro" at bounding box center [76, 294] width 128 height 41
